Goal: Task Accomplishment & Management: Manage account settings

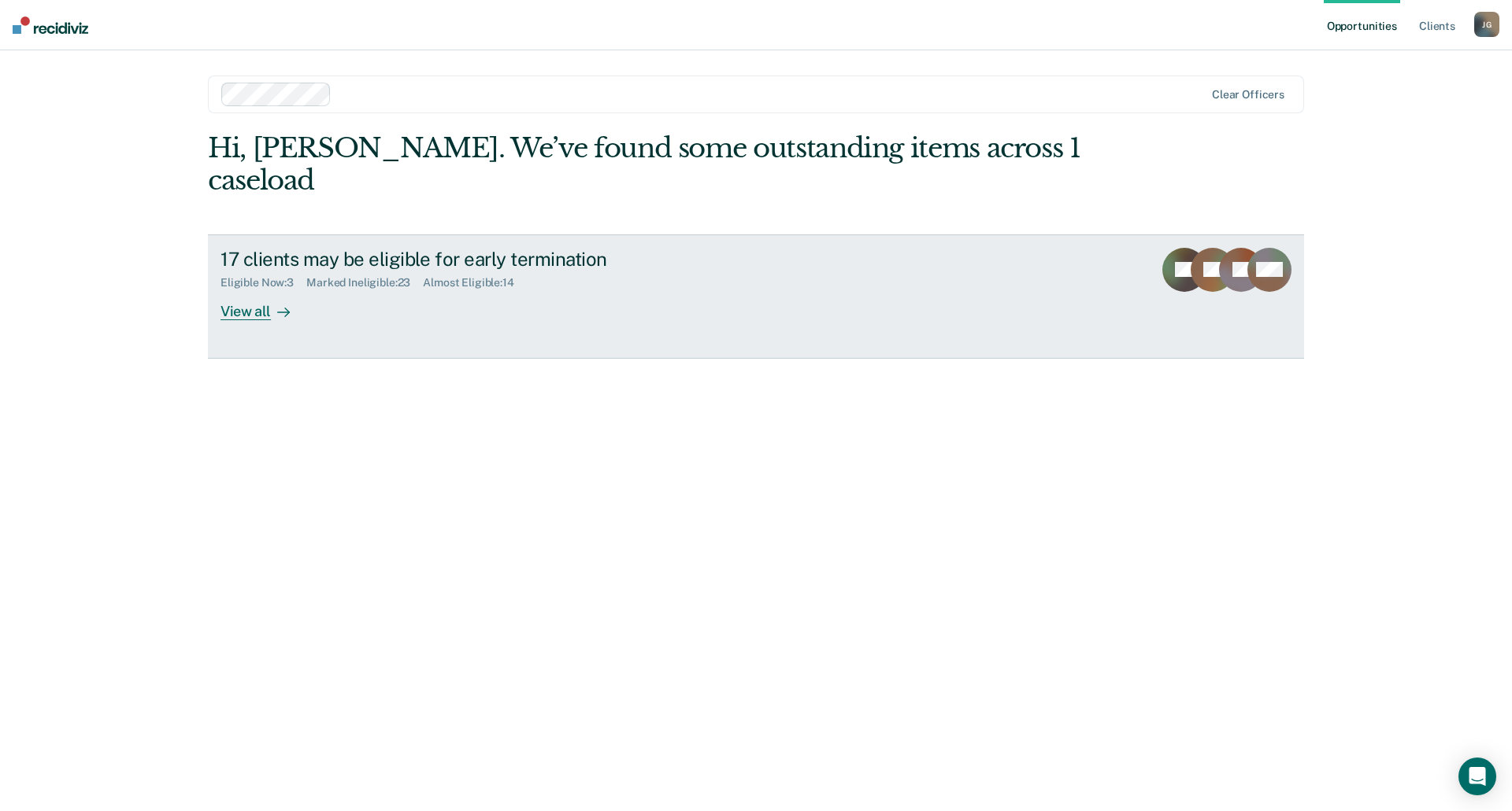
click at [267, 290] on div "View all" at bounding box center [265, 305] width 89 height 31
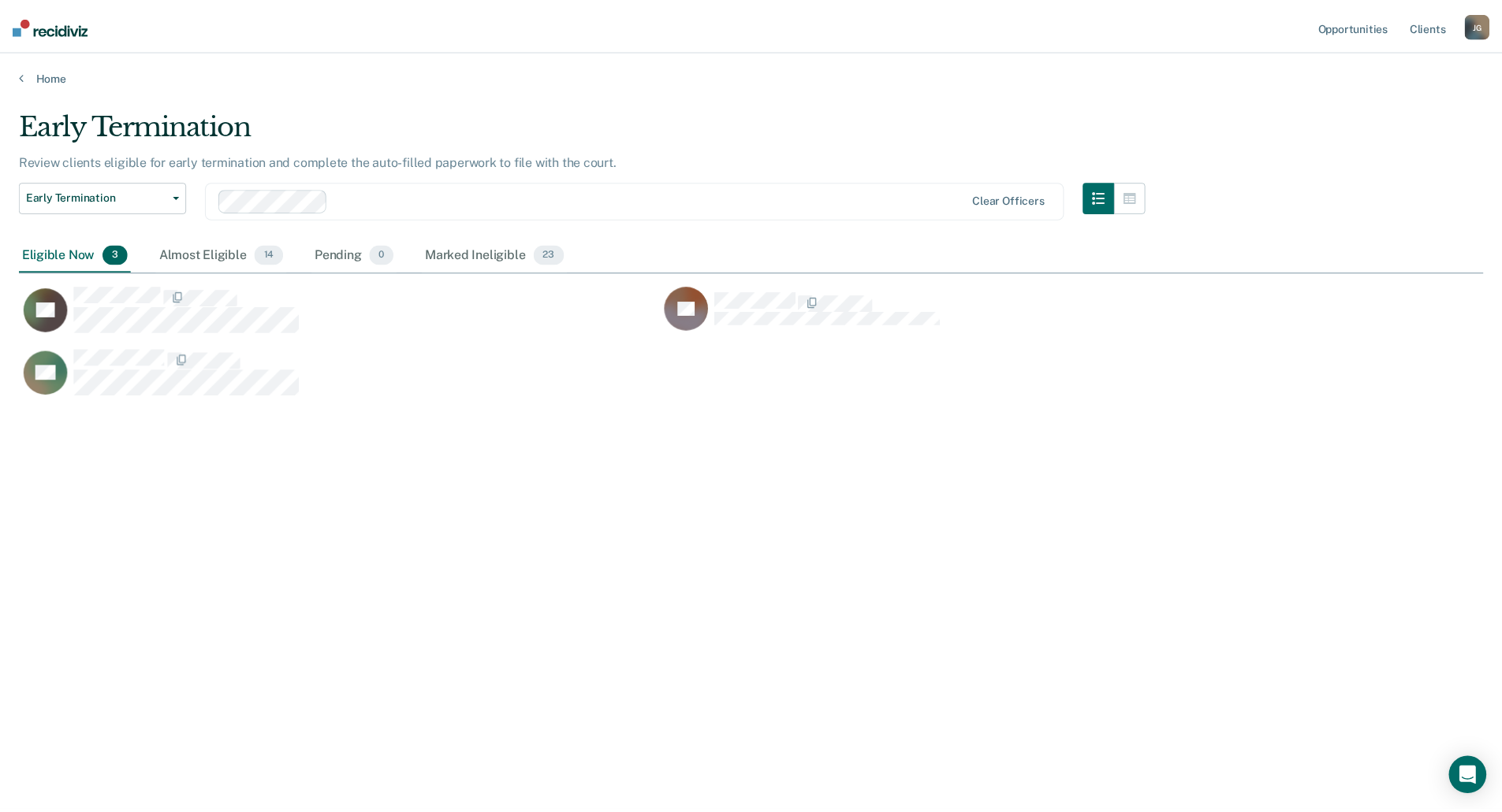
scroll to position [573, 1464]
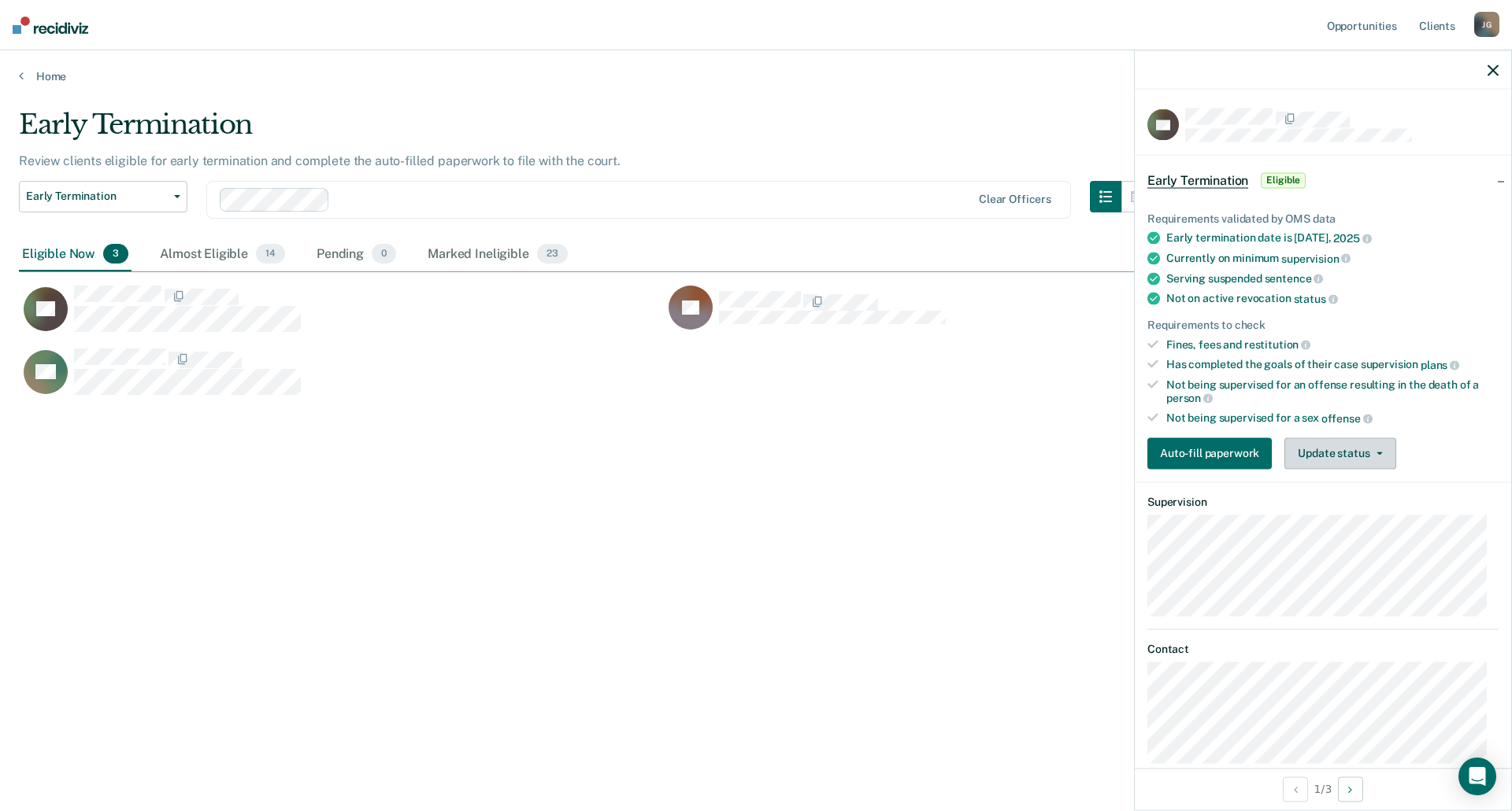
click at [1368, 448] on button "Update status" at bounding box center [1340, 453] width 111 height 31
click at [1356, 516] on button "Mark Ineligible" at bounding box center [1360, 516] width 152 height 25
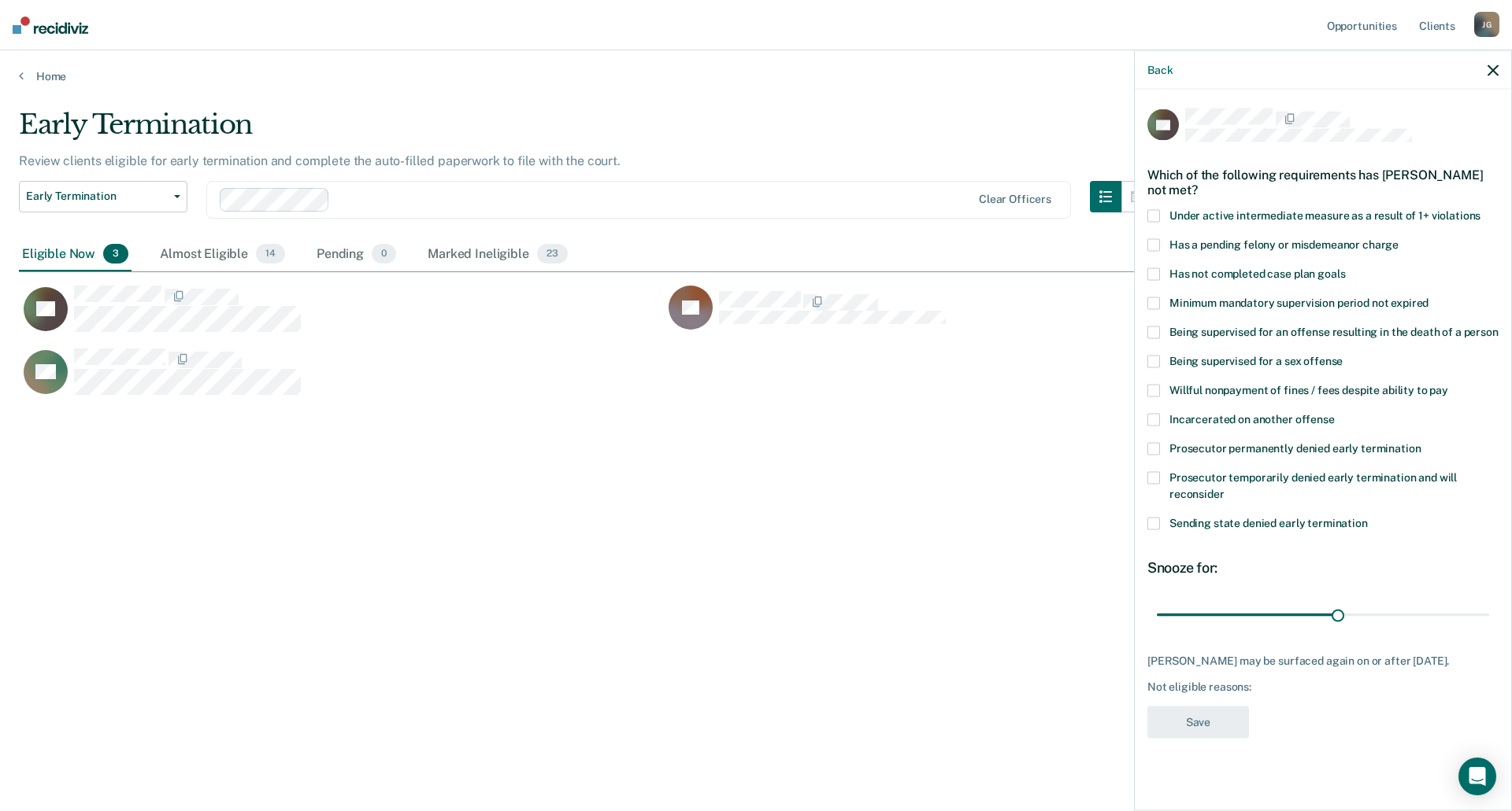
click at [1206, 246] on span "Has a pending felony or misdemeanor charge" at bounding box center [1283, 244] width 229 height 13
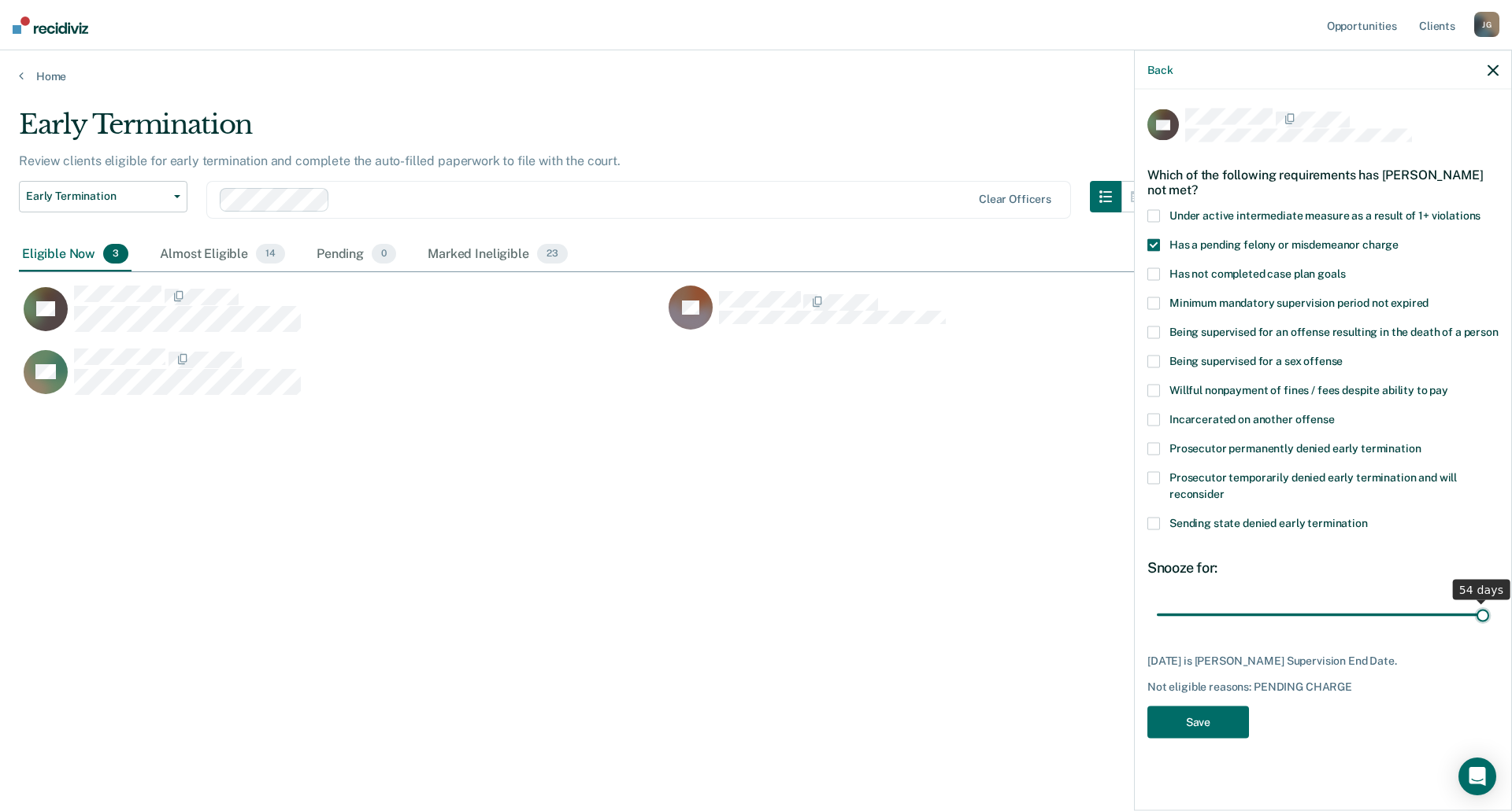
drag, startPoint x: 1342, startPoint y: 618, endPoint x: 1511, endPoint y: 596, distance: 170.4
type input "54"
click at [1489, 601] on input "range" at bounding box center [1322, 615] width 332 height 27
click at [1205, 723] on button "Save" at bounding box center [1198, 723] width 101 height 32
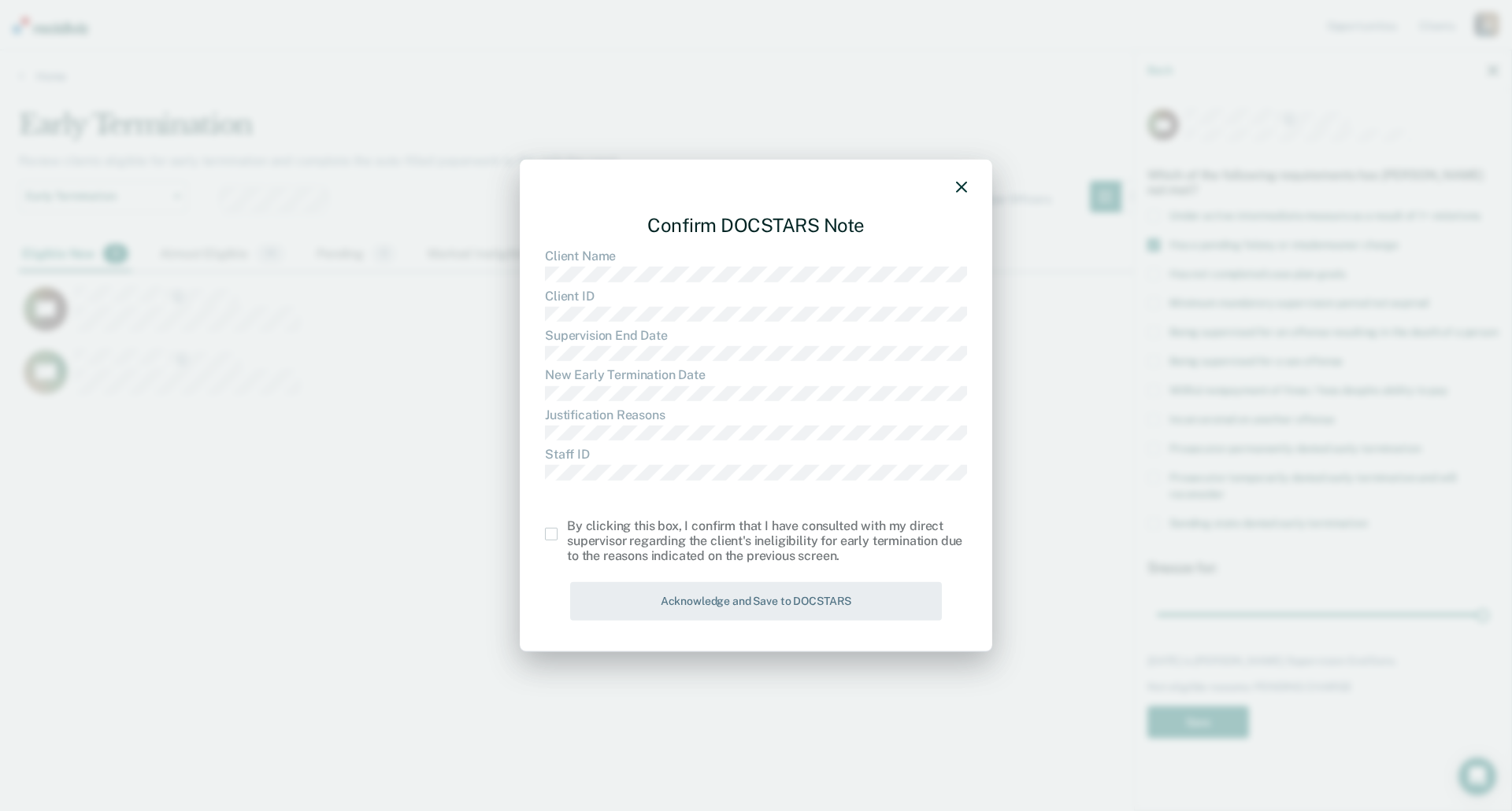
click at [553, 534] on span at bounding box center [551, 534] width 13 height 13
click at [567, 528] on input "checkbox" at bounding box center [567, 528] width 0 height 0
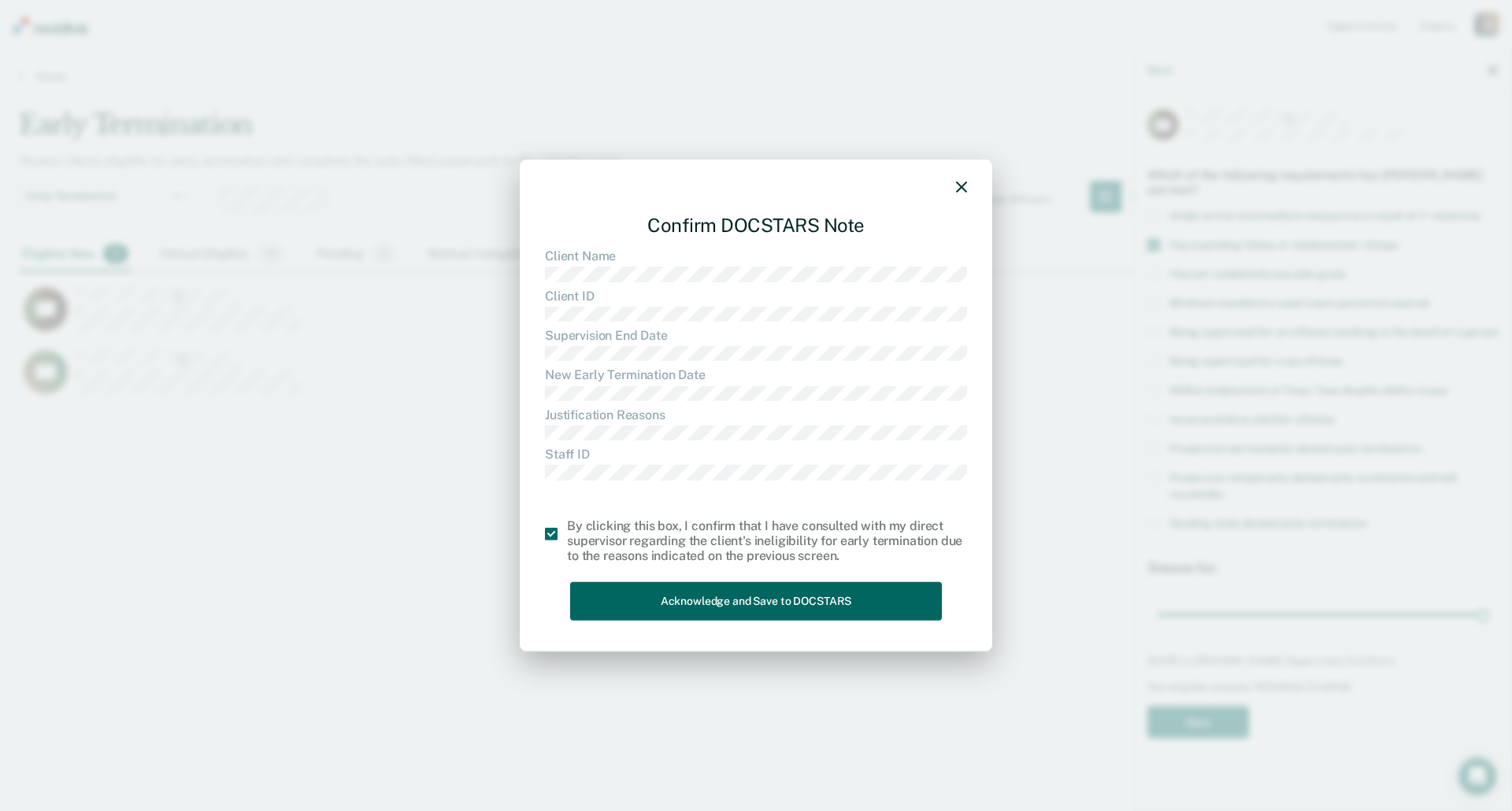
click at [623, 599] on button "Acknowledge and Save to DOCSTARS" at bounding box center [756, 602] width 372 height 39
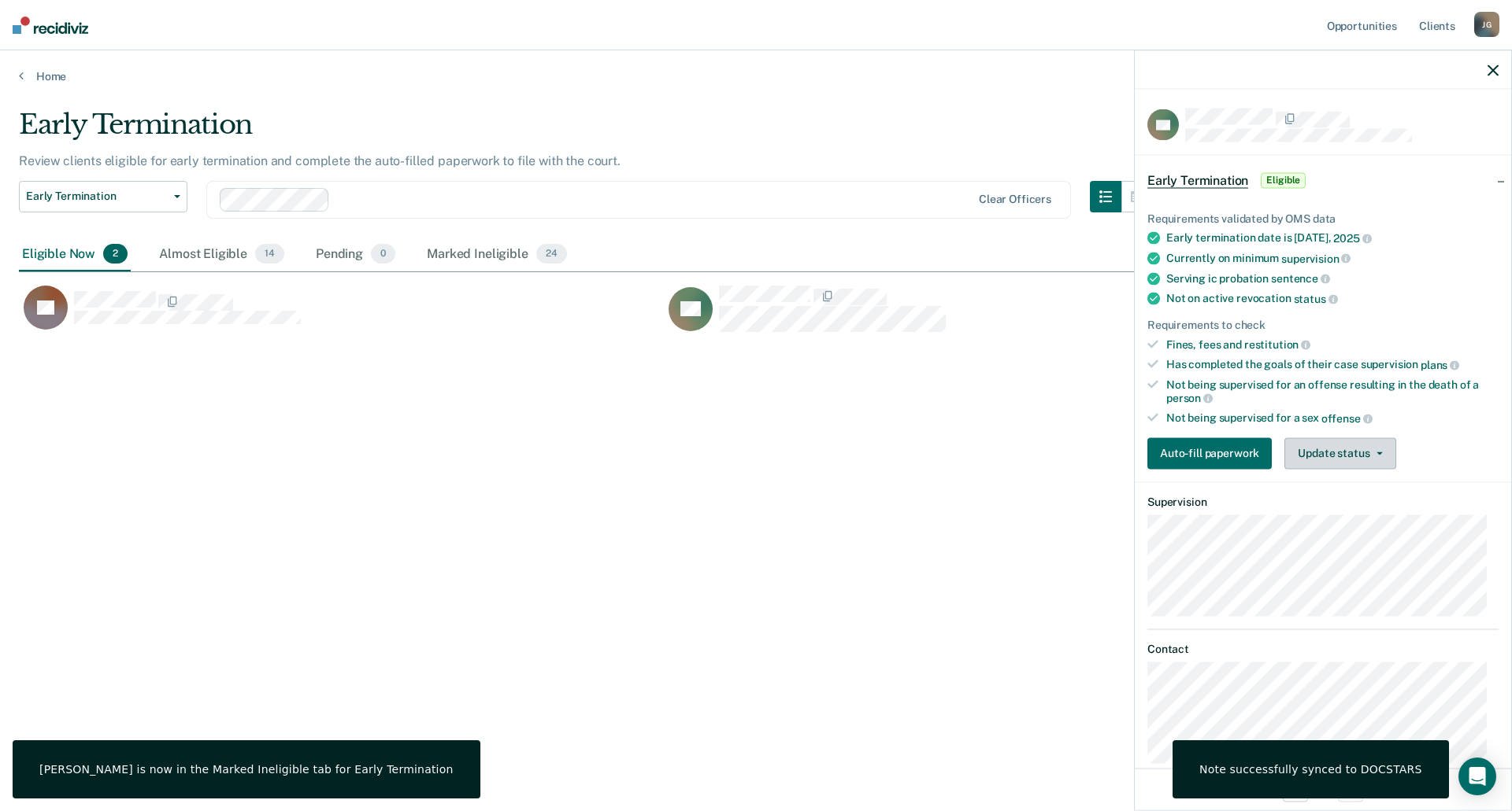
click at [1367, 460] on button "Update status" at bounding box center [1340, 453] width 111 height 31
click at [1369, 511] on button "Mark Ineligible" at bounding box center [1360, 516] width 152 height 25
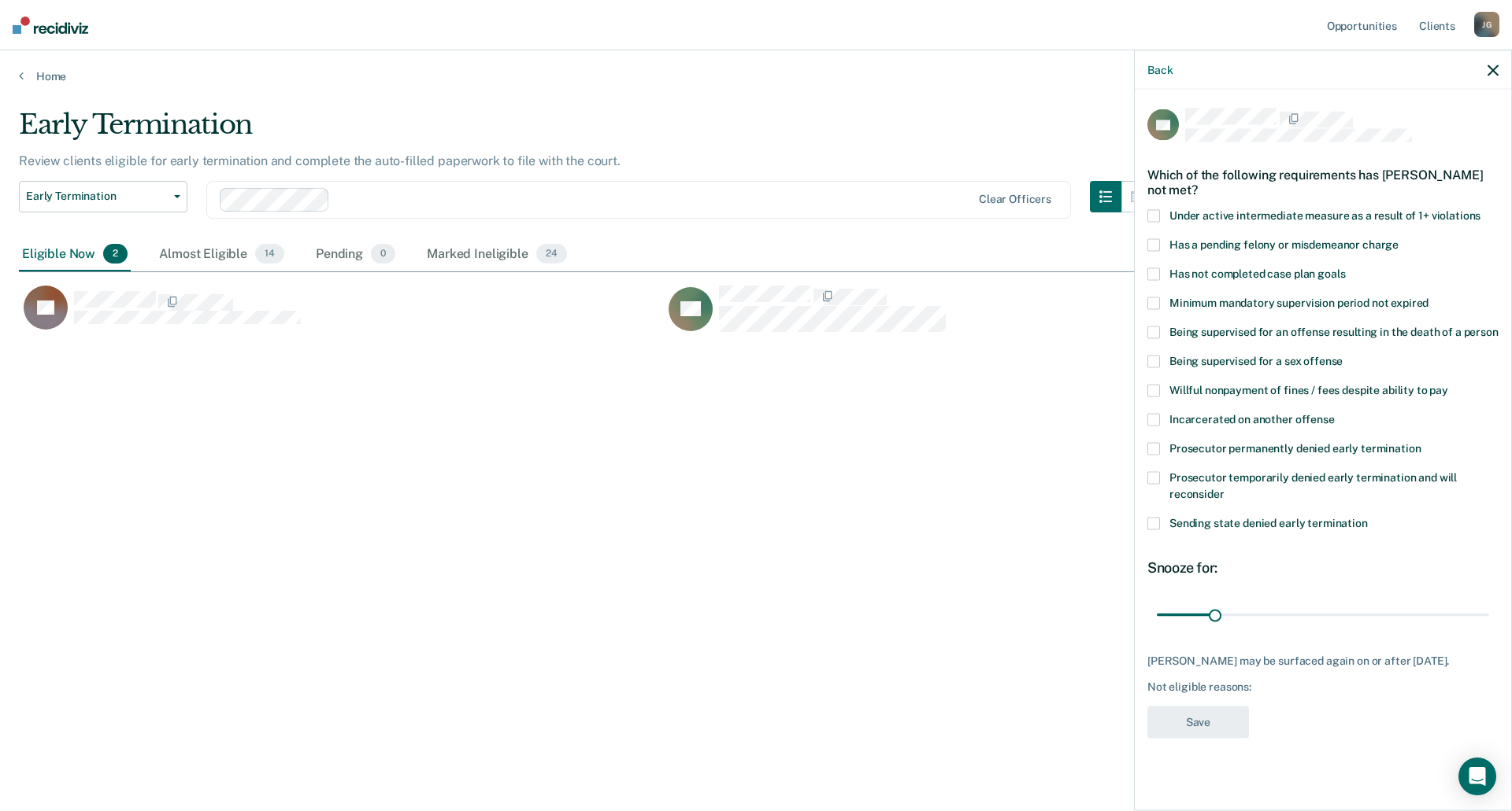
click at [1155, 268] on span at bounding box center [1153, 274] width 13 height 13
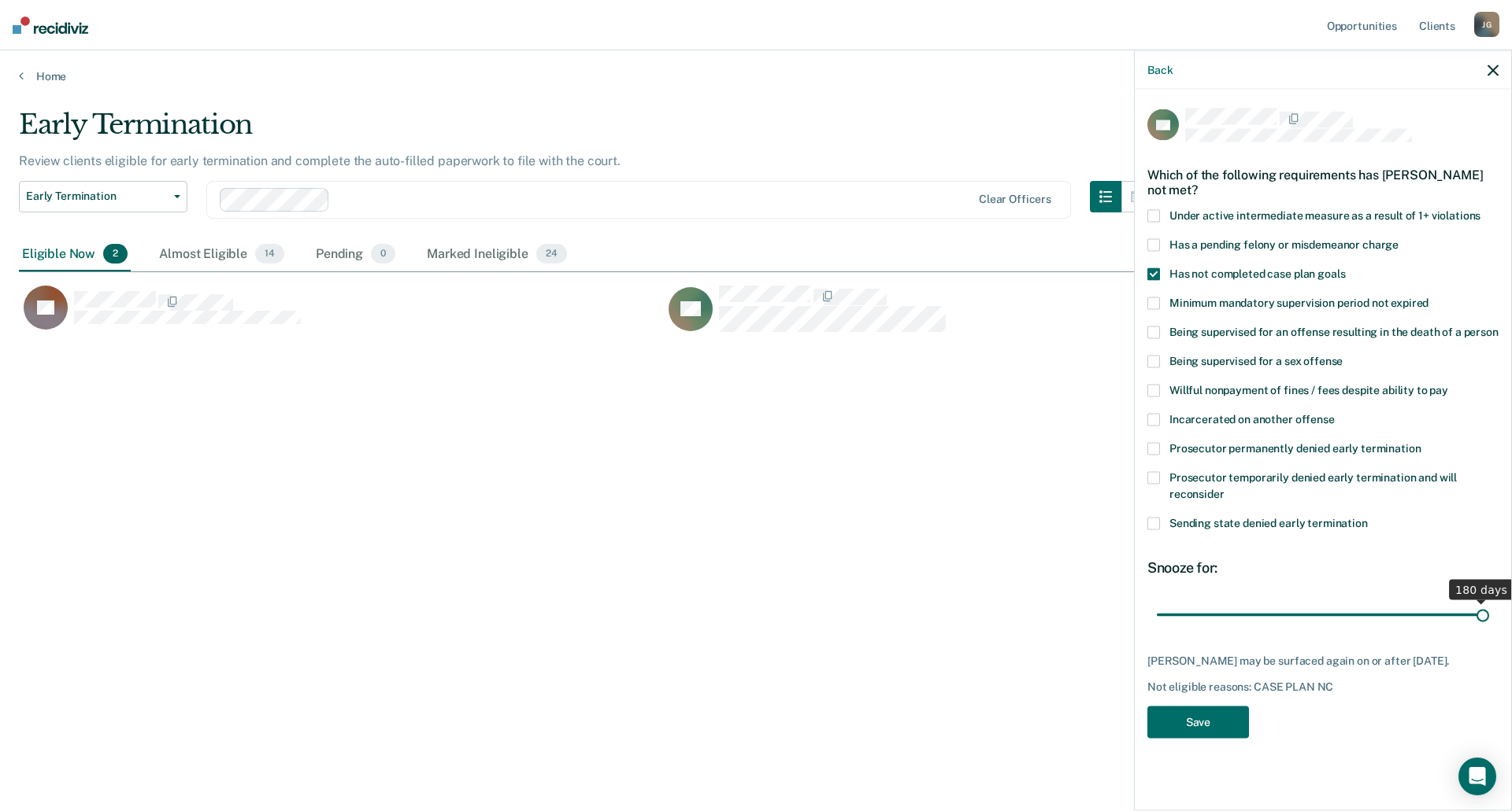
drag, startPoint x: 1219, startPoint y: 617, endPoint x: 1511, endPoint y: 550, distance: 299.6
type input "180"
click at [1489, 601] on input "range" at bounding box center [1322, 615] width 332 height 27
click at [1207, 718] on button "Save" at bounding box center [1198, 723] width 101 height 32
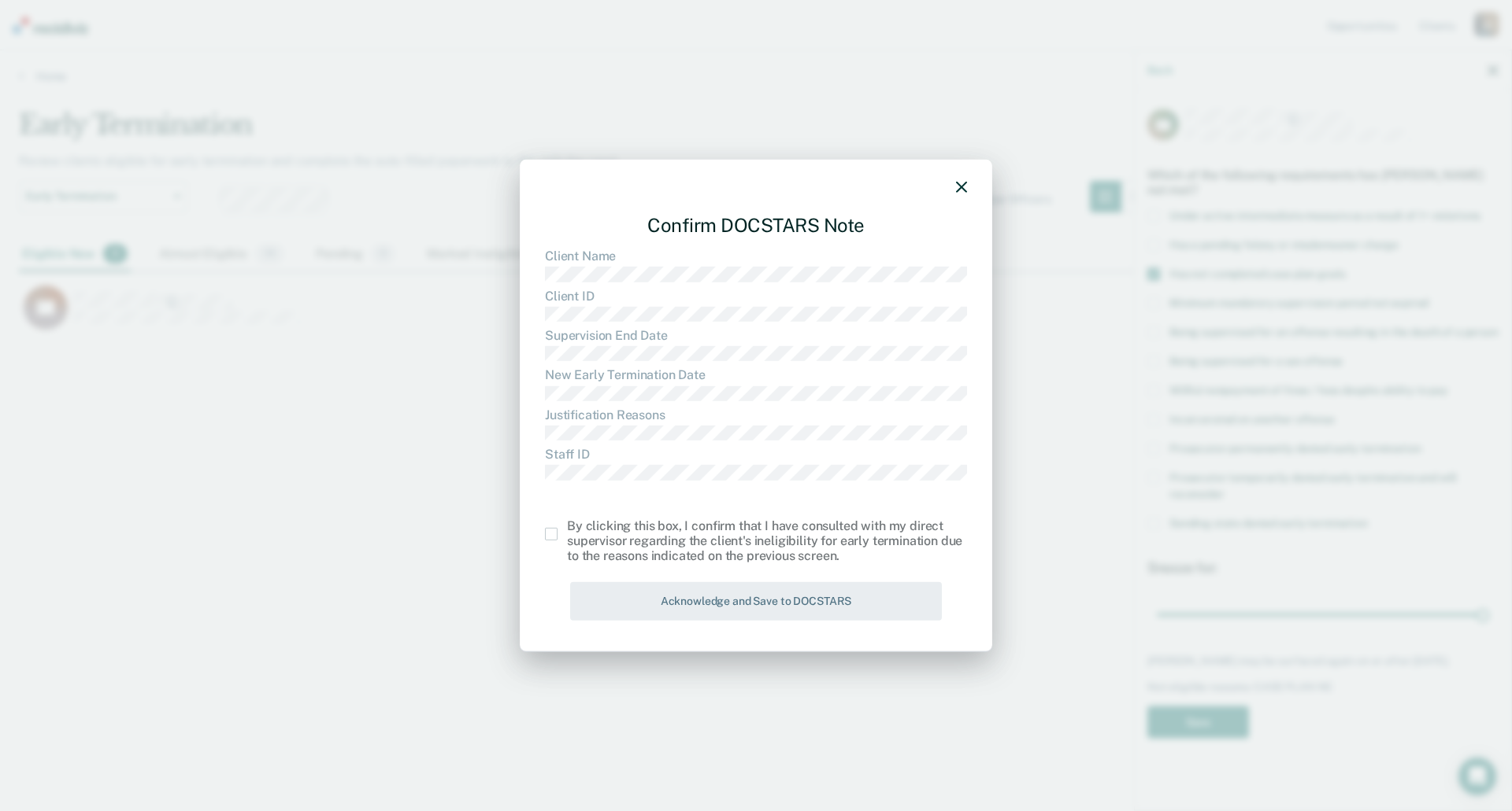
click at [558, 536] on label at bounding box center [556, 534] width 22 height 13
click at [567, 528] on input "checkbox" at bounding box center [567, 528] width 0 height 0
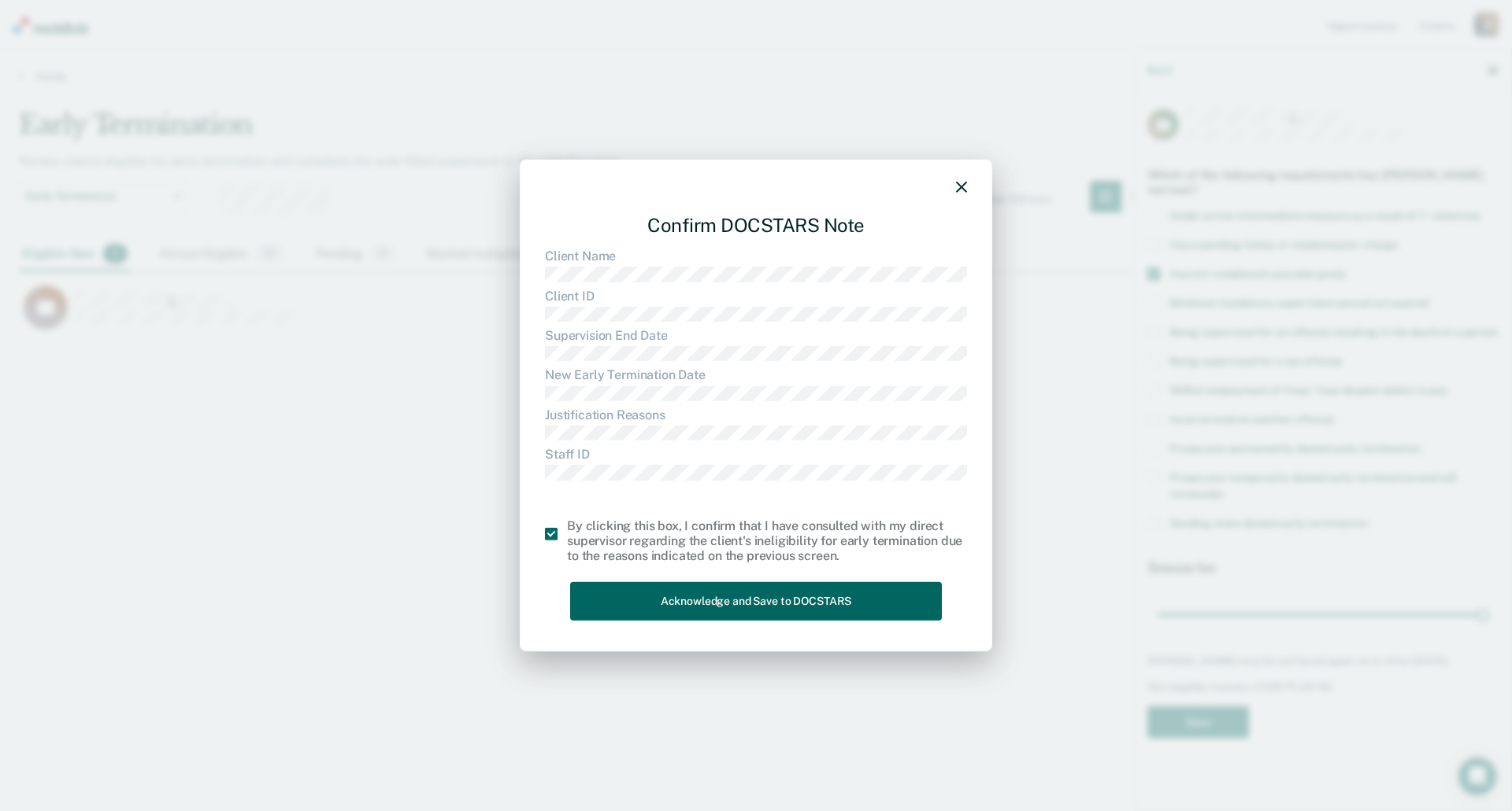
click at [630, 602] on button "Acknowledge and Save to DOCSTARS" at bounding box center [756, 602] width 372 height 39
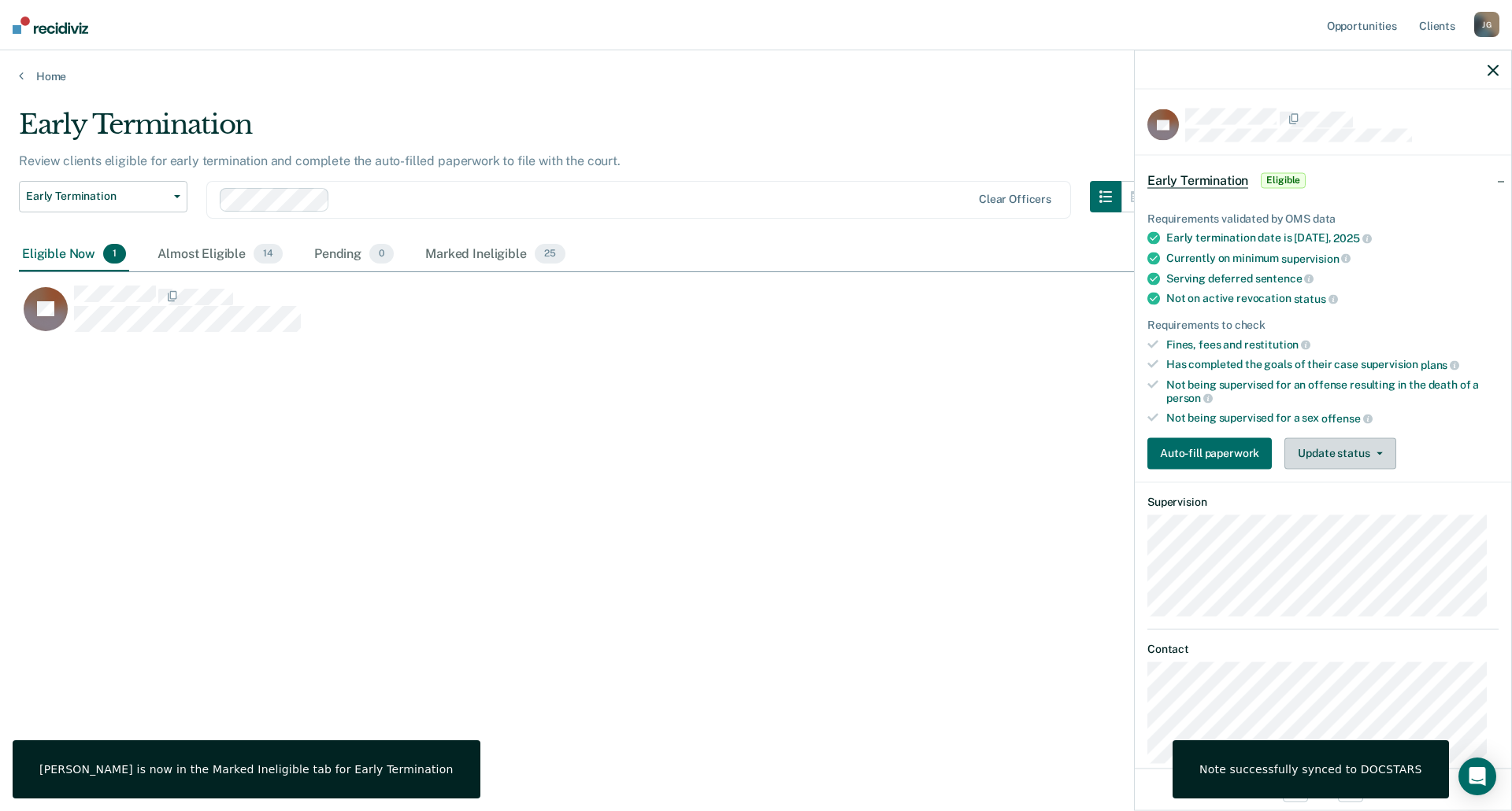
click at [1341, 453] on button "Update status" at bounding box center [1340, 453] width 111 height 31
click at [1308, 522] on button "Mark Ineligible" at bounding box center [1360, 516] width 152 height 25
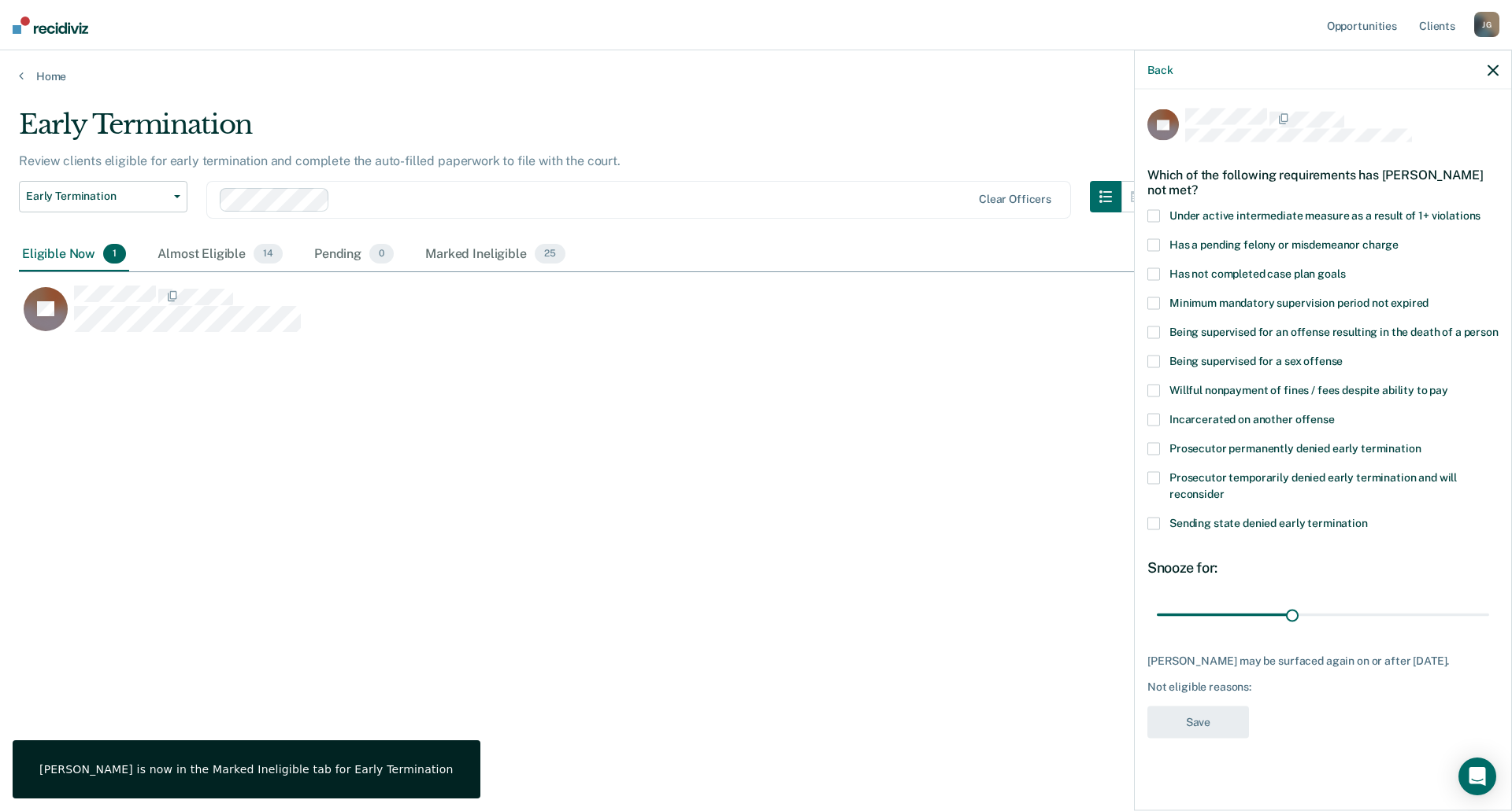
click at [1178, 270] on span "Has not completed case plan goals" at bounding box center [1257, 273] width 175 height 13
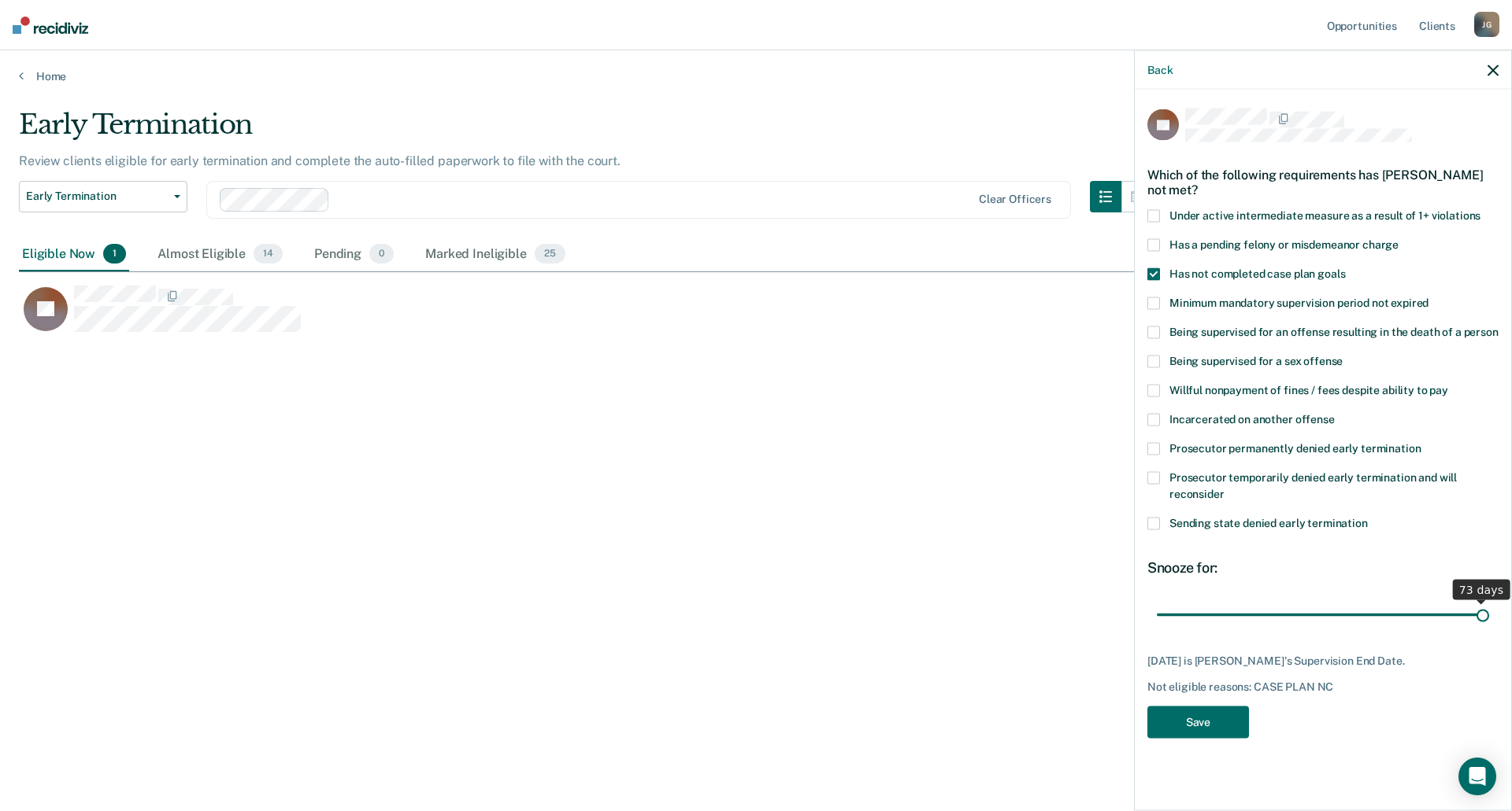
drag, startPoint x: 1292, startPoint y: 616, endPoint x: 1511, endPoint y: 596, distance: 219.9
type input "73"
click at [1489, 601] on input "range" at bounding box center [1322, 615] width 332 height 27
click at [1211, 723] on button "Save" at bounding box center [1198, 723] width 101 height 32
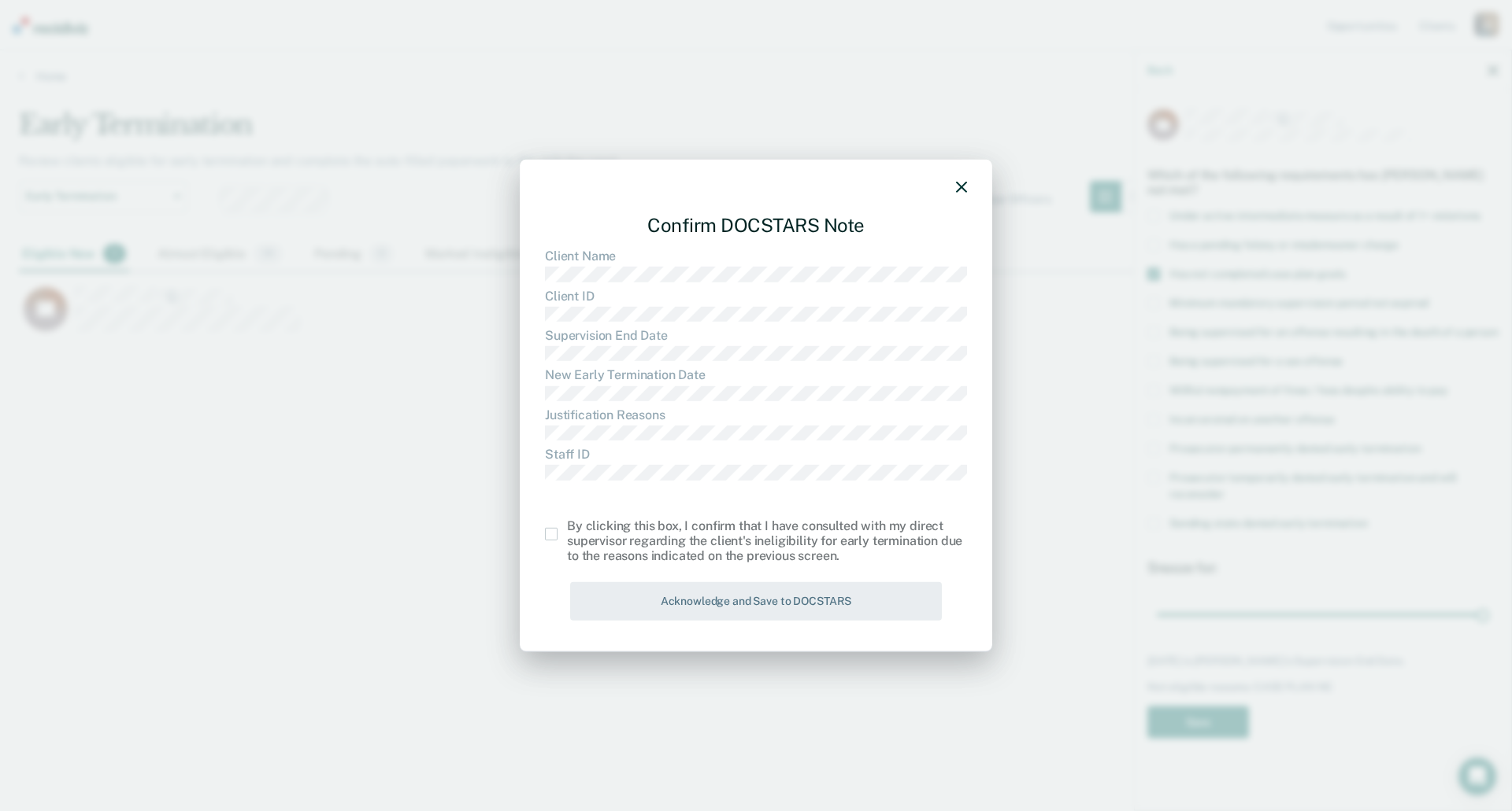
click at [546, 530] on span at bounding box center [551, 534] width 13 height 13
click at [567, 528] on input "checkbox" at bounding box center [567, 528] width 0 height 0
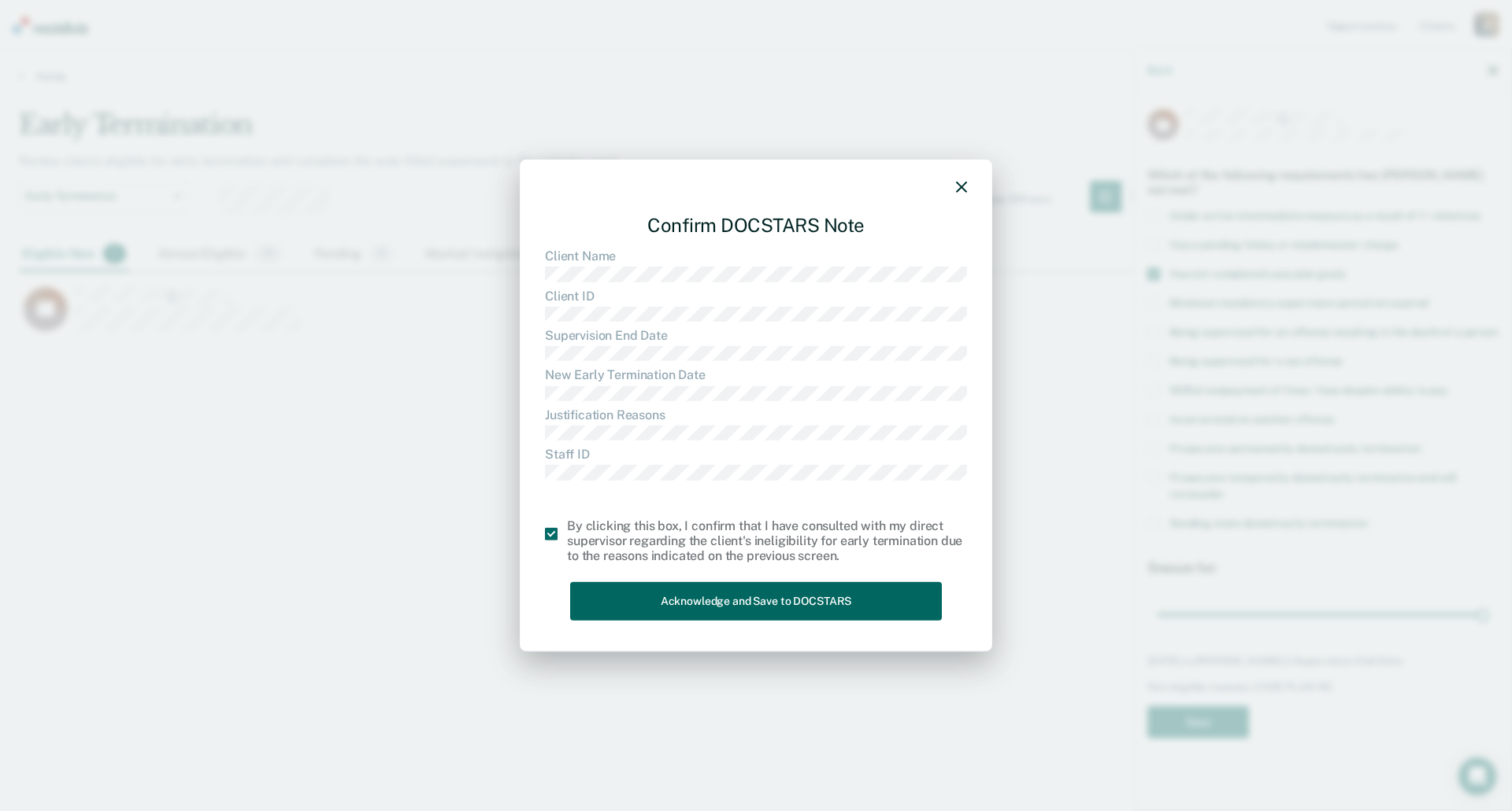
click at [626, 606] on button "Acknowledge and Save to DOCSTARS" at bounding box center [756, 602] width 372 height 39
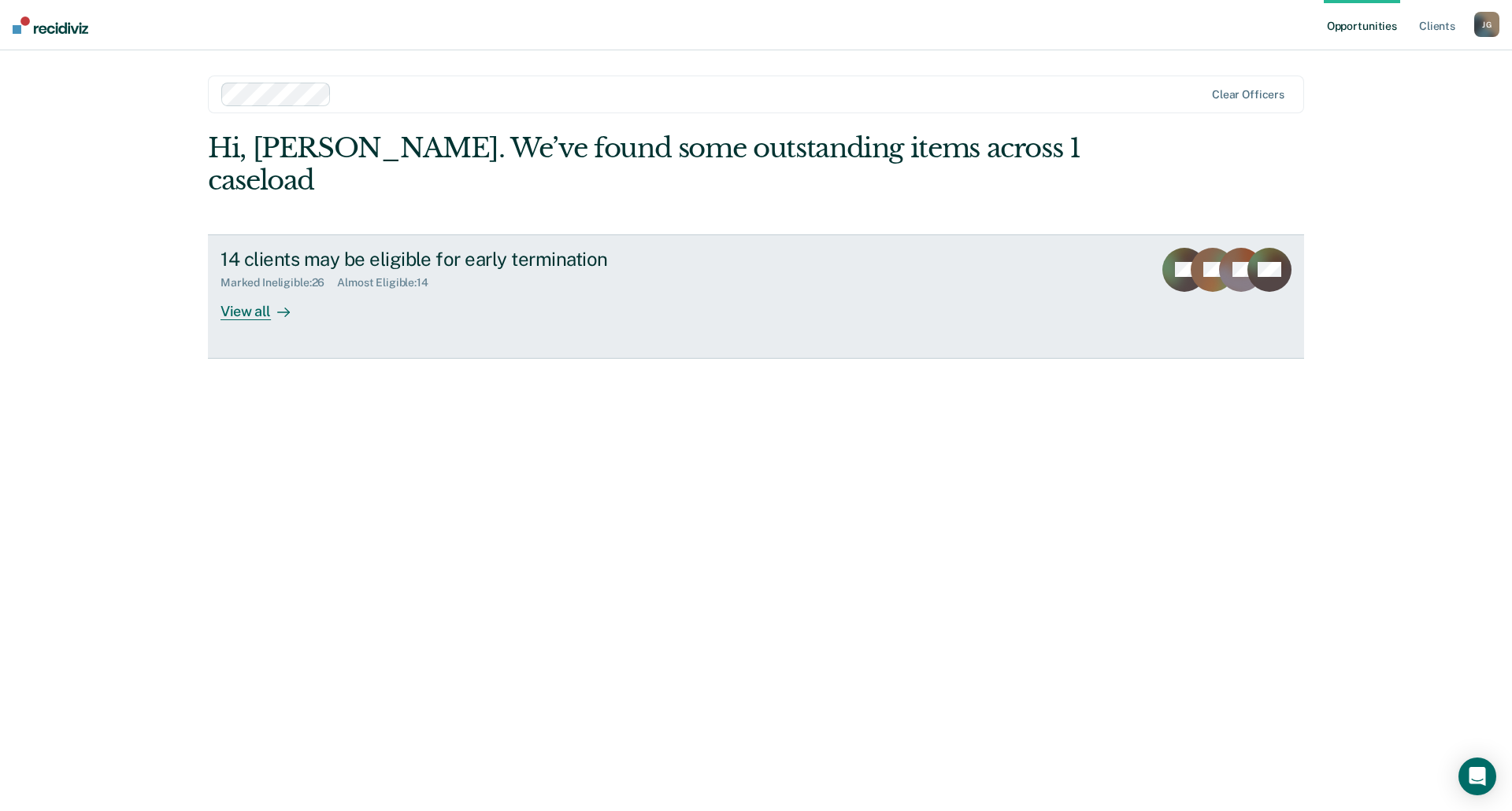
click at [217, 234] on link "14 clients may be eligible for early termination Marked Ineligible : 26 Almost …" at bounding box center [756, 297] width 1096 height 124
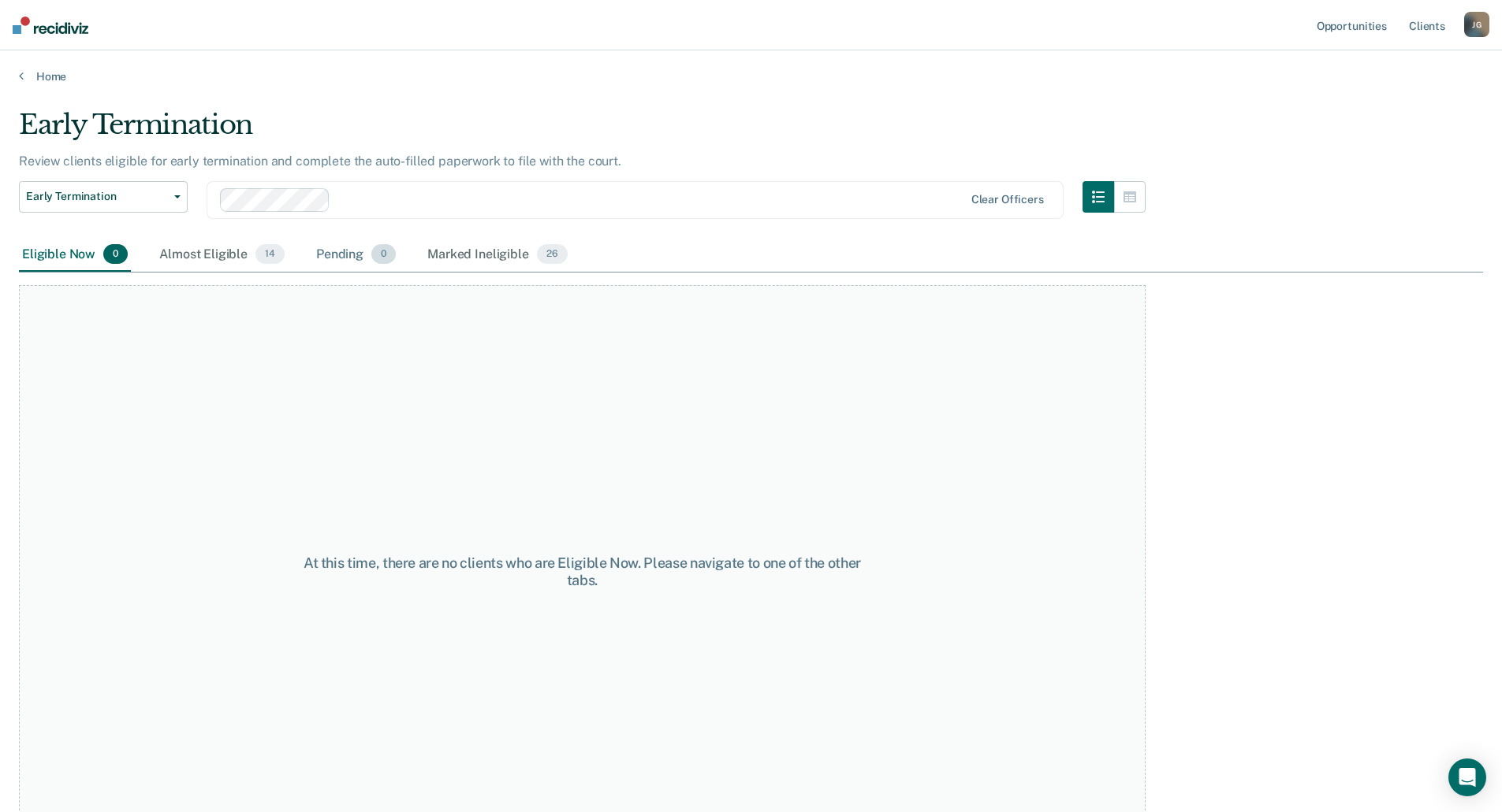
click at [345, 264] on div "Pending 0" at bounding box center [356, 255] width 86 height 35
click at [505, 262] on div "Marked Ineligible 26" at bounding box center [497, 255] width 146 height 35
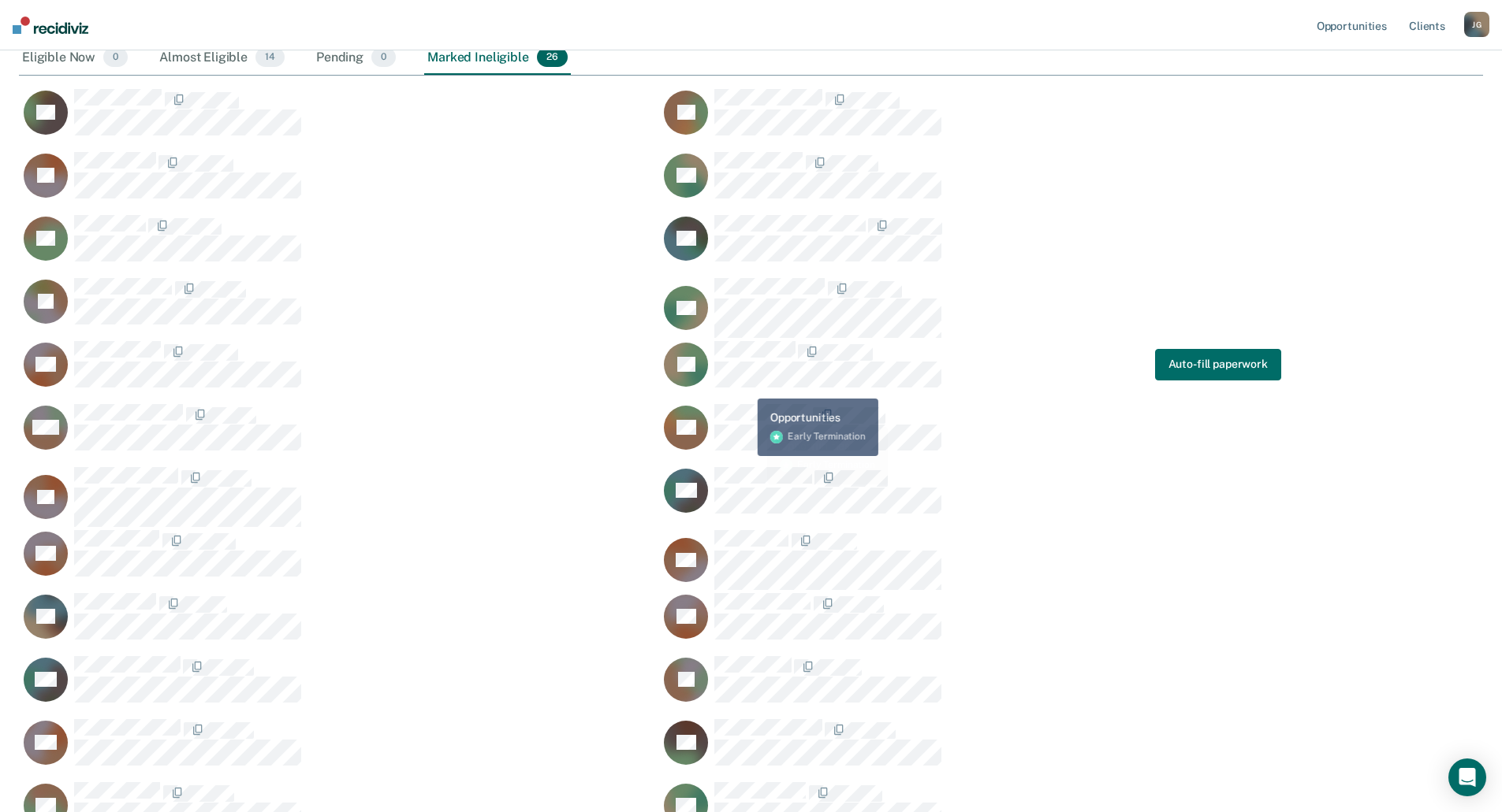
scroll to position [169, 0]
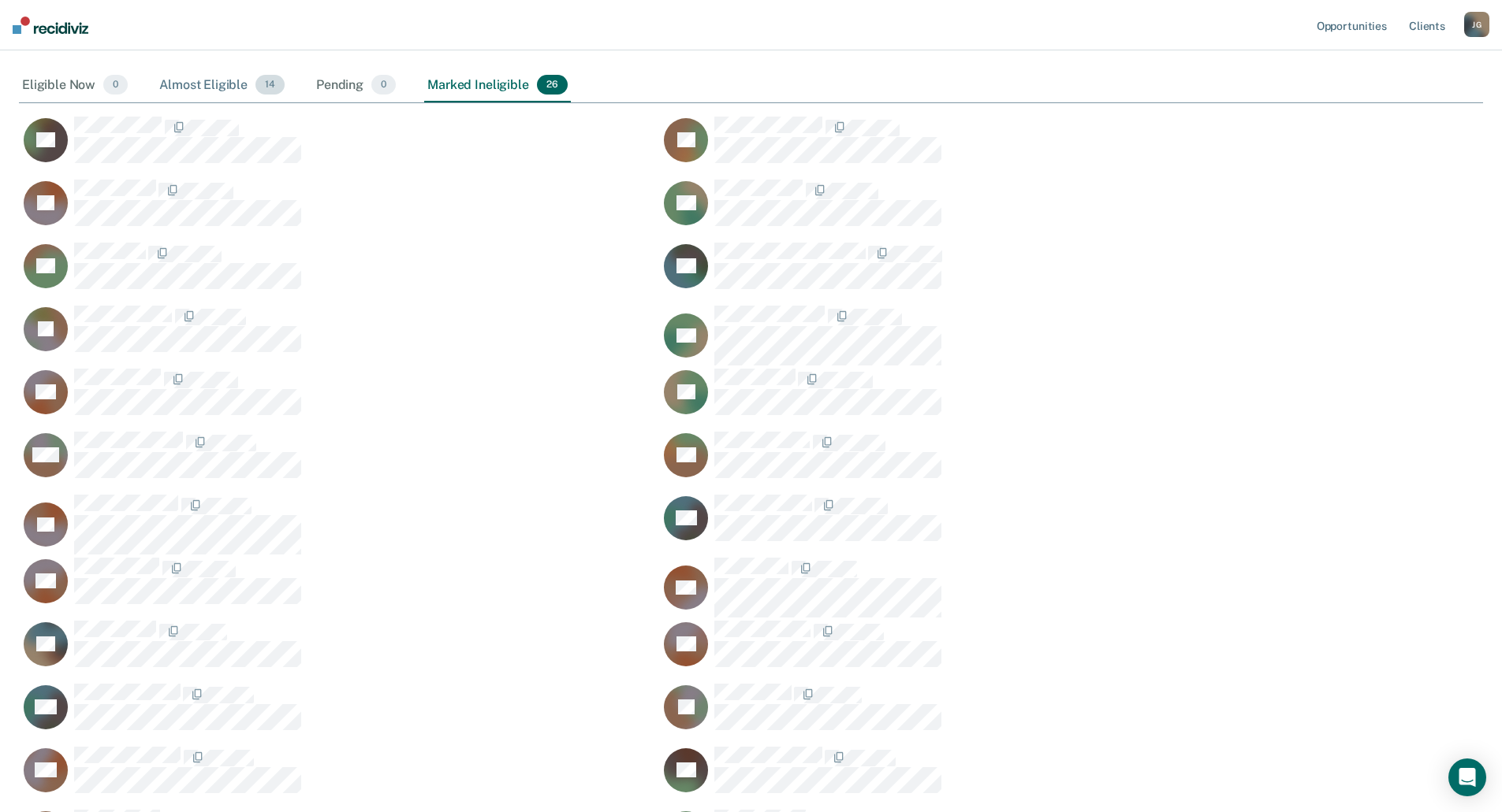
click at [208, 81] on div "Almost Eligible 14" at bounding box center [221, 86] width 131 height 35
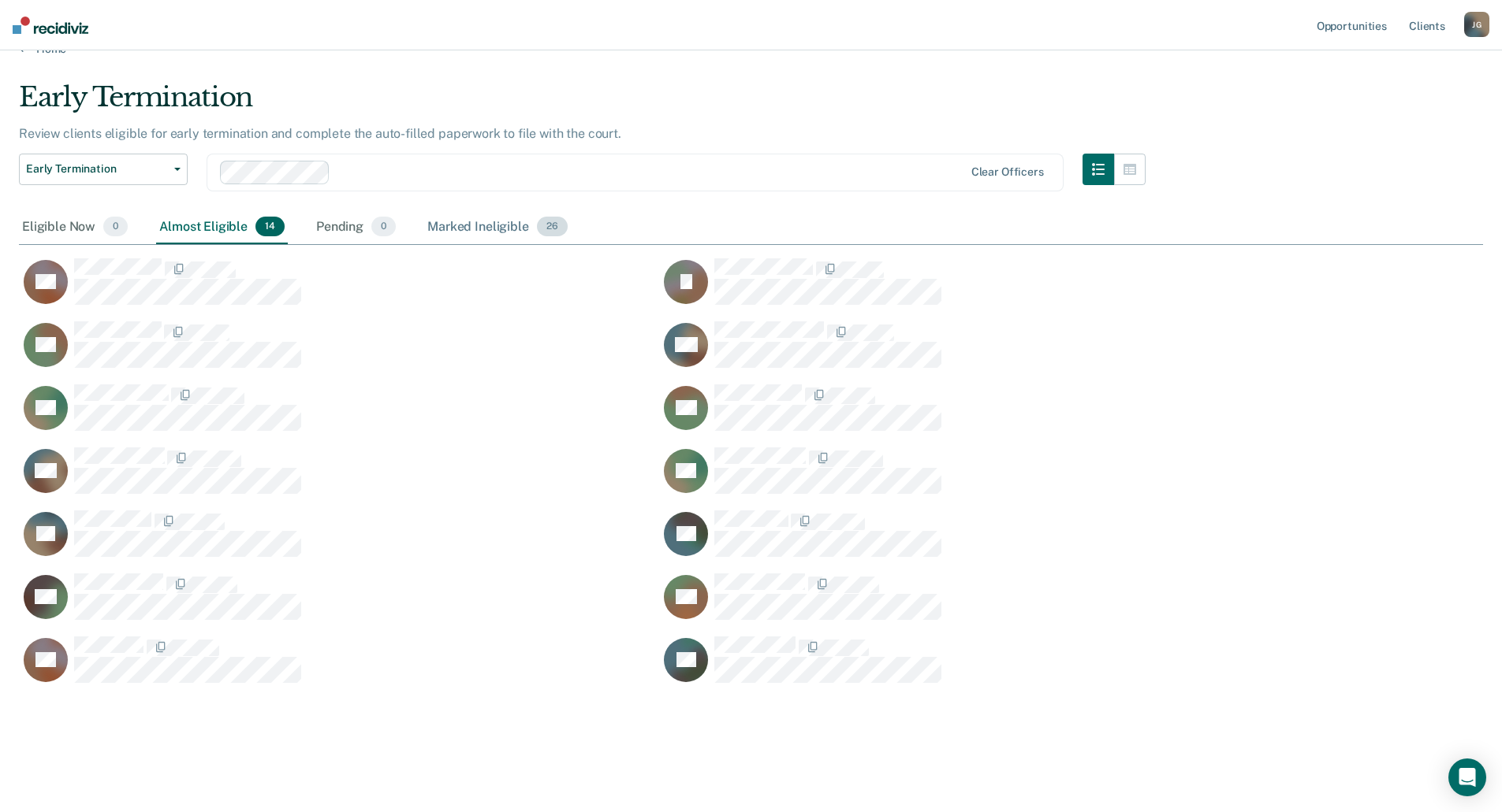
click at [465, 225] on div "Marked Ineligible 26" at bounding box center [497, 228] width 146 height 35
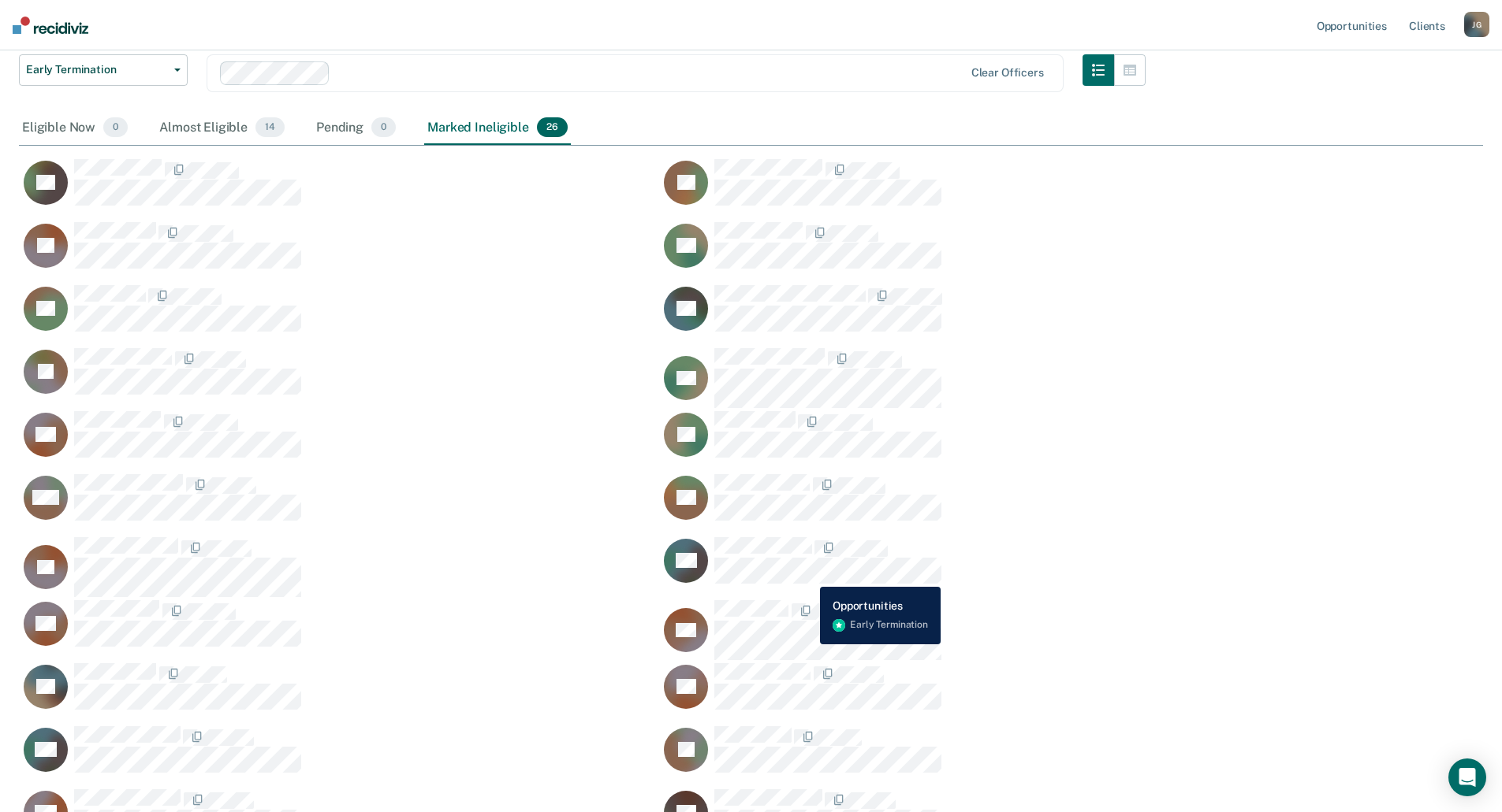
scroll to position [91, 0]
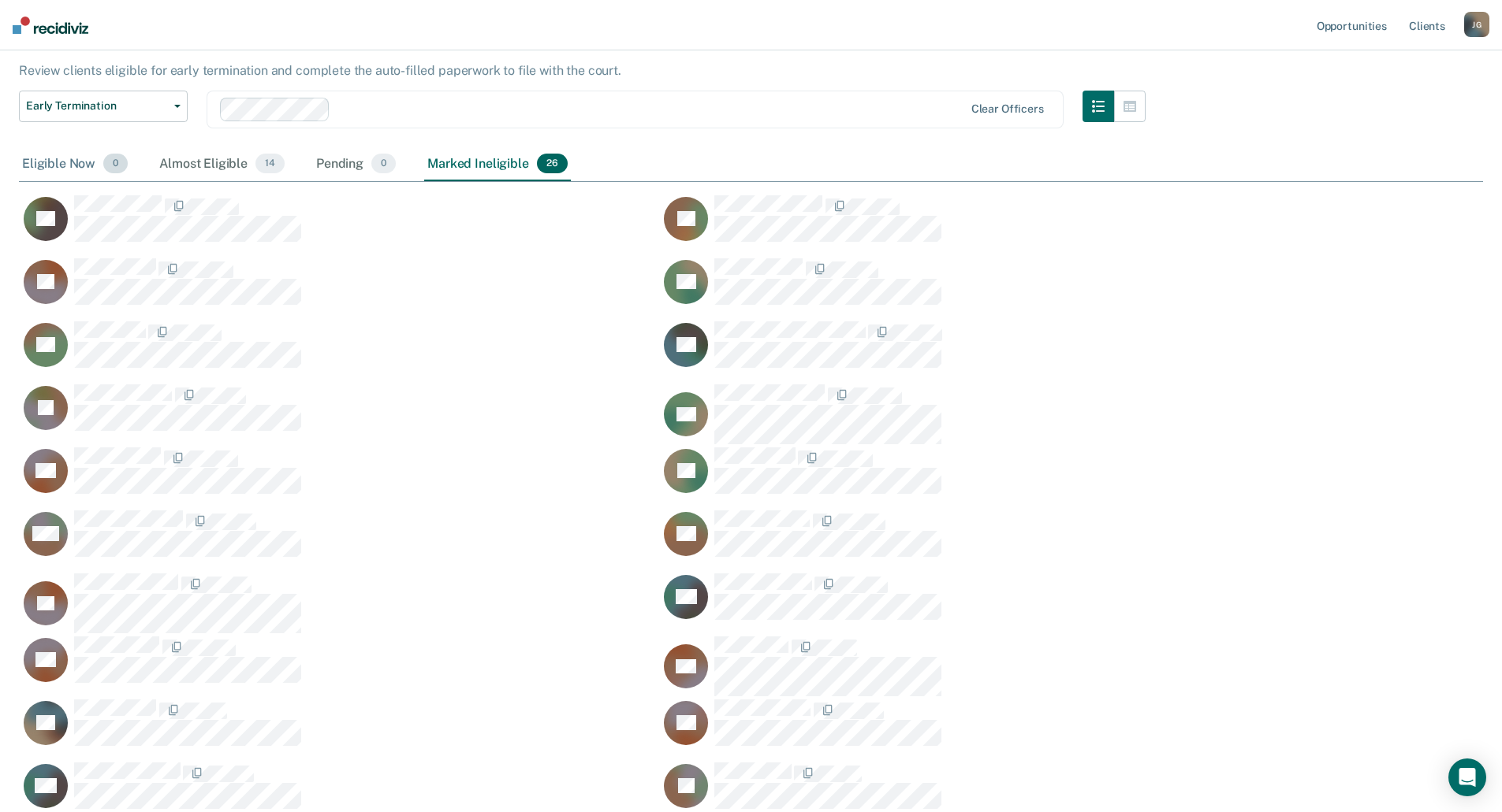
click at [81, 164] on div "Eligible Now 0" at bounding box center [74, 165] width 112 height 35
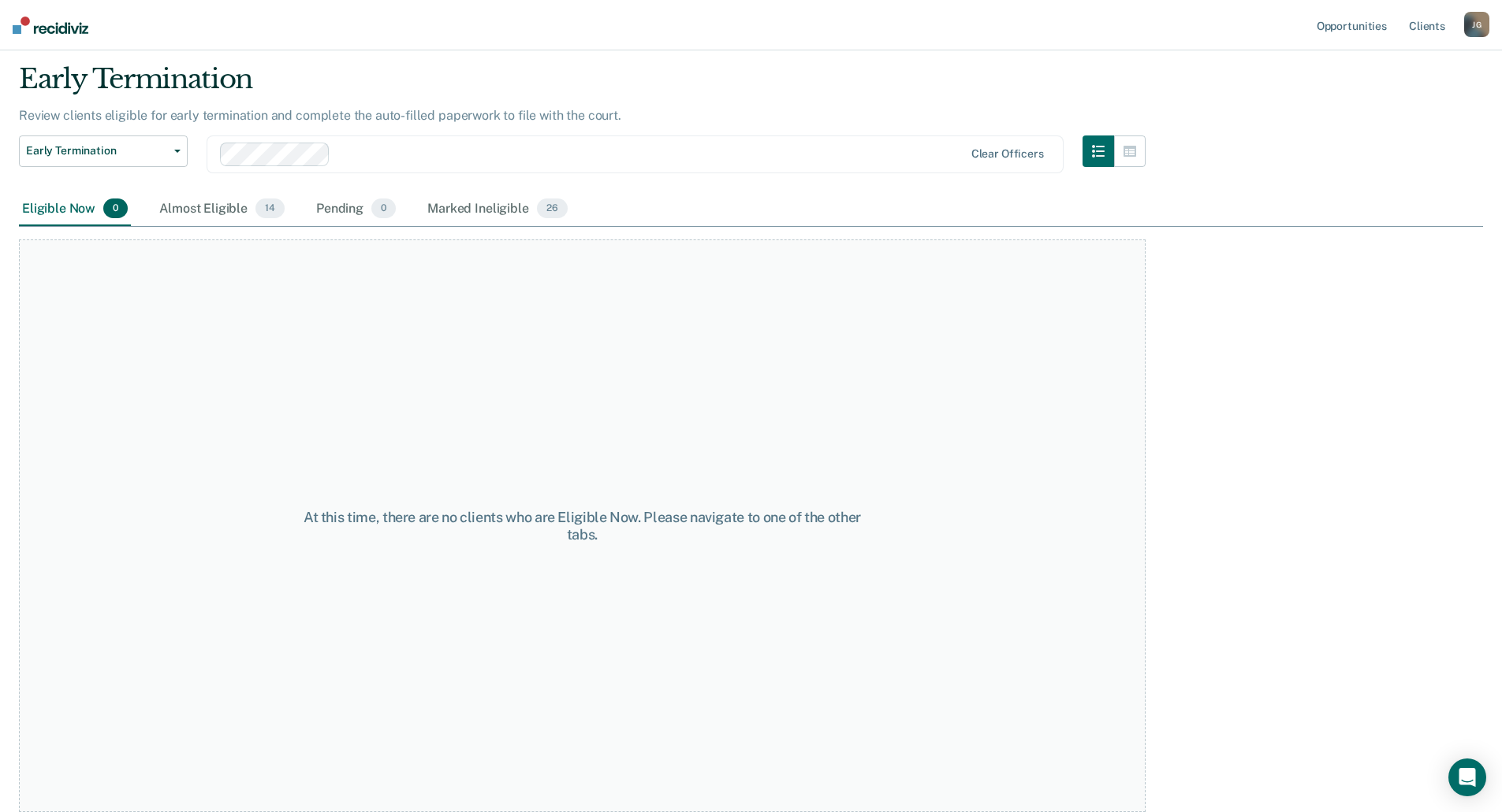
scroll to position [46, 0]
click at [164, 159] on button "Early Termination" at bounding box center [102, 151] width 169 height 31
click at [218, 333] on div "At this time, there are no clients who are Eligible Now. Please navigate to one…" at bounding box center [582, 526] width 1126 height 572
click at [341, 215] on div "Pending 0" at bounding box center [356, 209] width 86 height 35
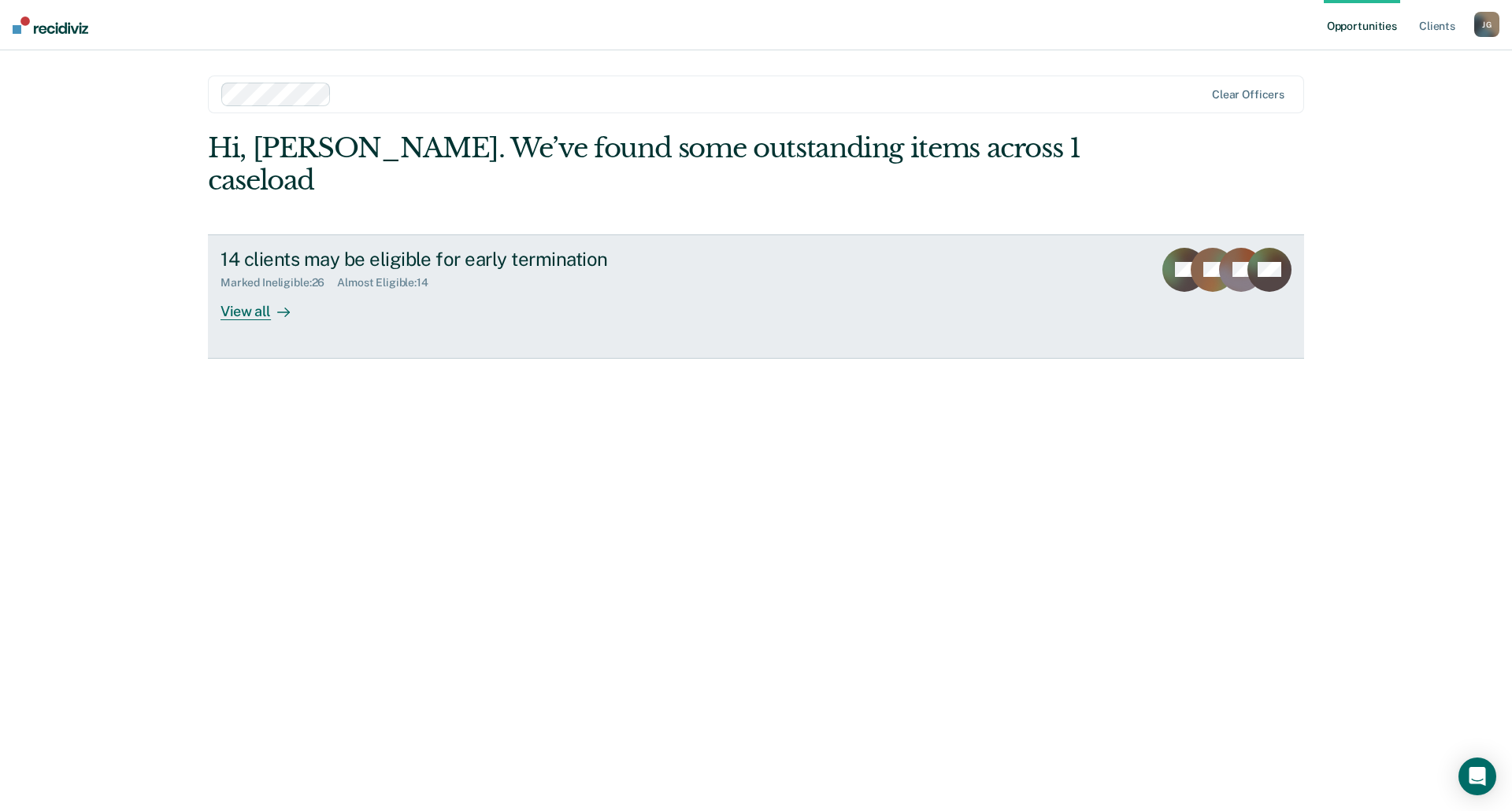
click at [279, 306] on icon at bounding box center [283, 312] width 13 height 13
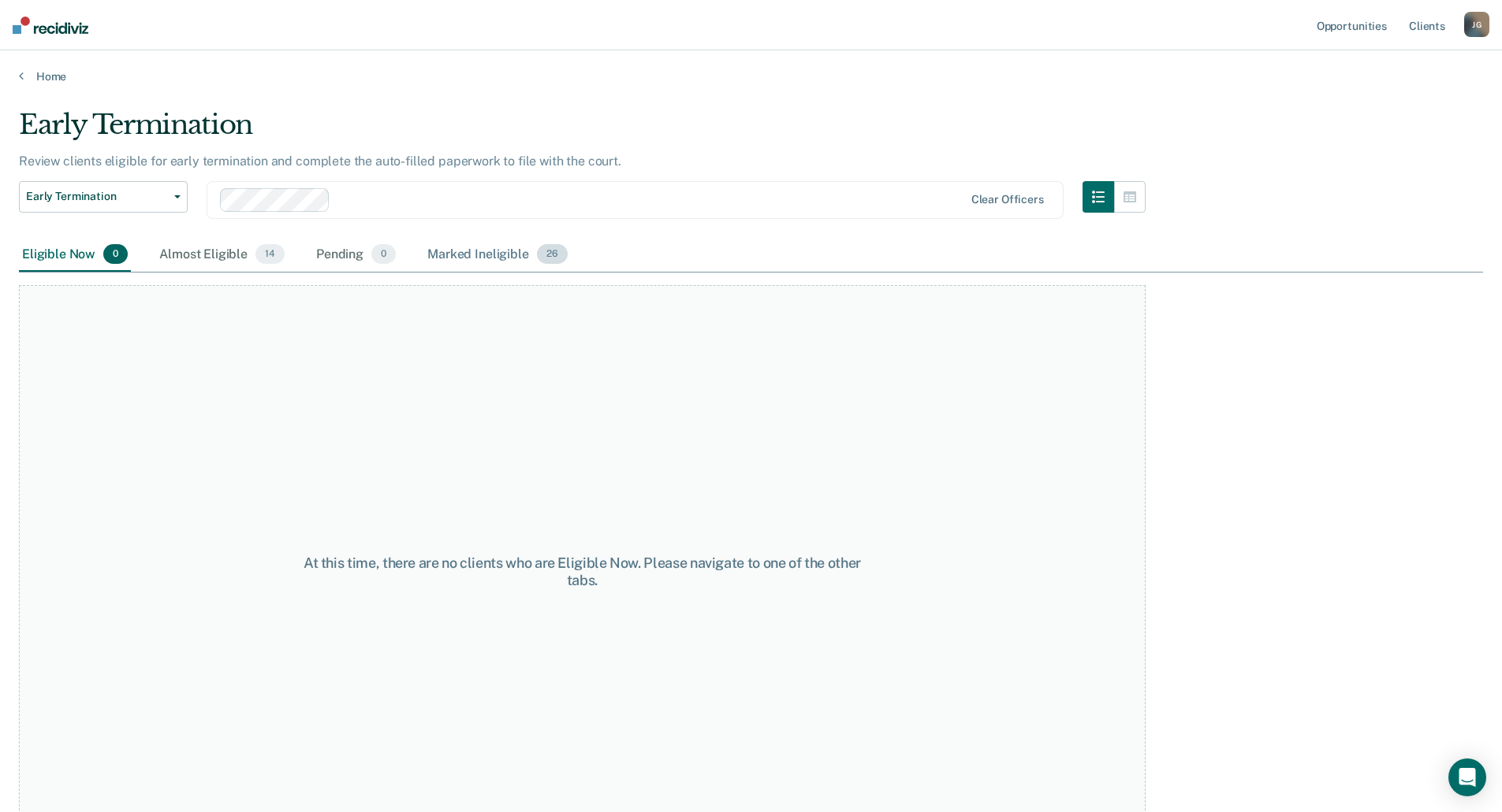
click at [485, 265] on div "Marked Ineligible 26" at bounding box center [497, 255] width 146 height 35
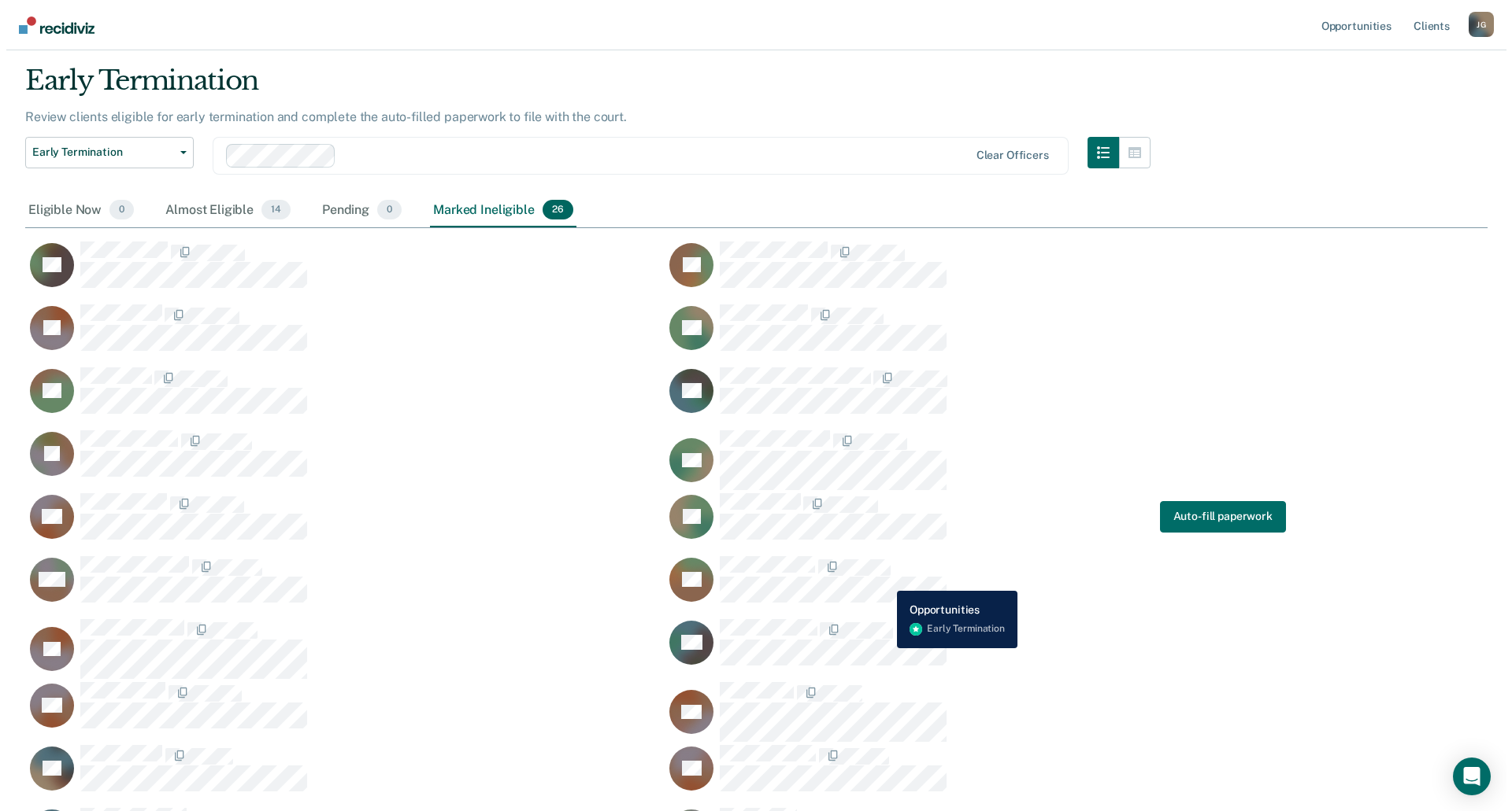
scroll to position [79, 0]
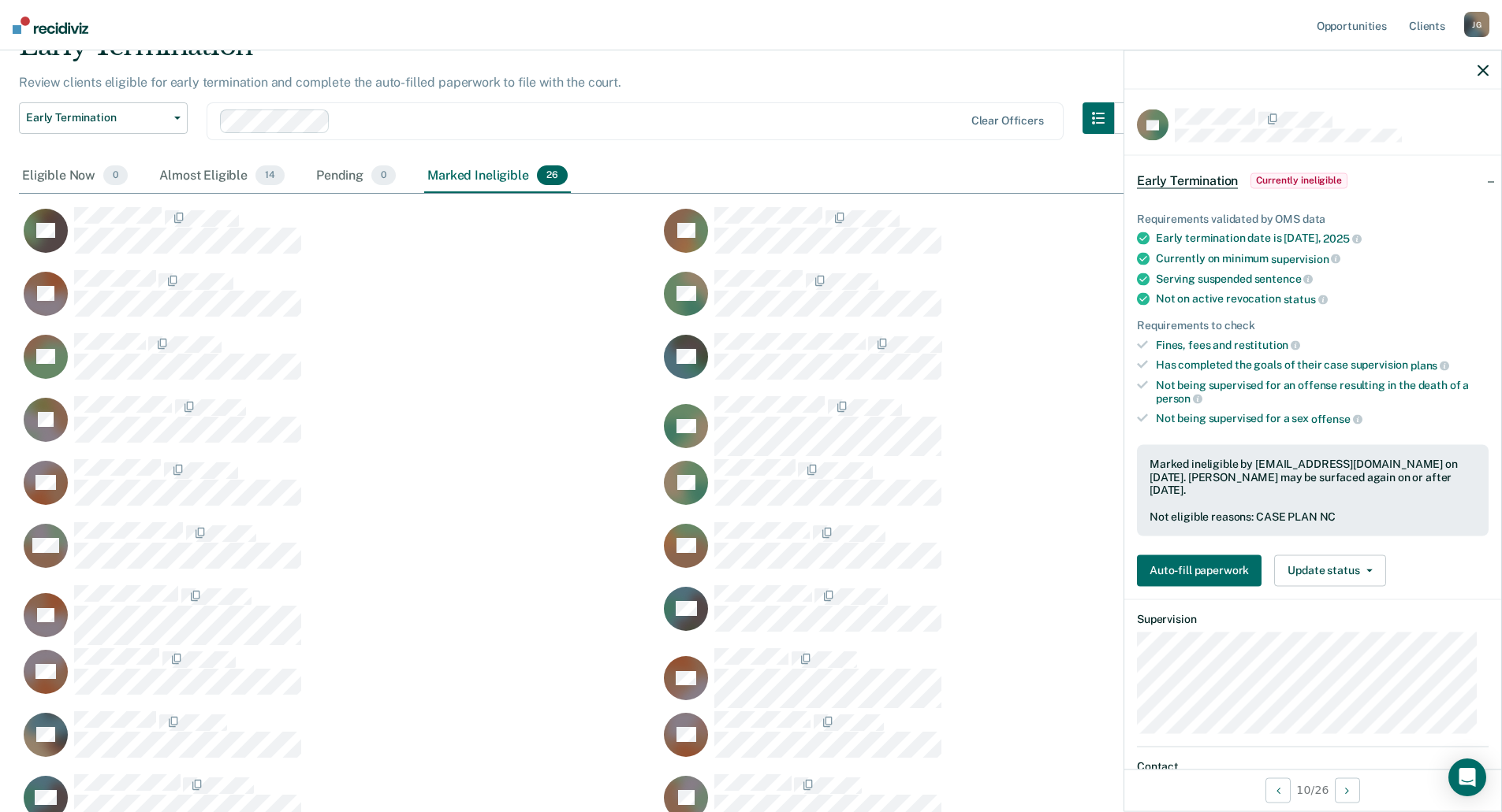
click at [1388, 569] on div "Auto-fill paperwork Update status Mark Pending Update Ineligibility" at bounding box center [1312, 571] width 352 height 31
click at [1365, 558] on button "Update status" at bounding box center [1330, 571] width 111 height 31
click at [1356, 630] on button "Update Ineligibility" at bounding box center [1350, 634] width 152 height 25
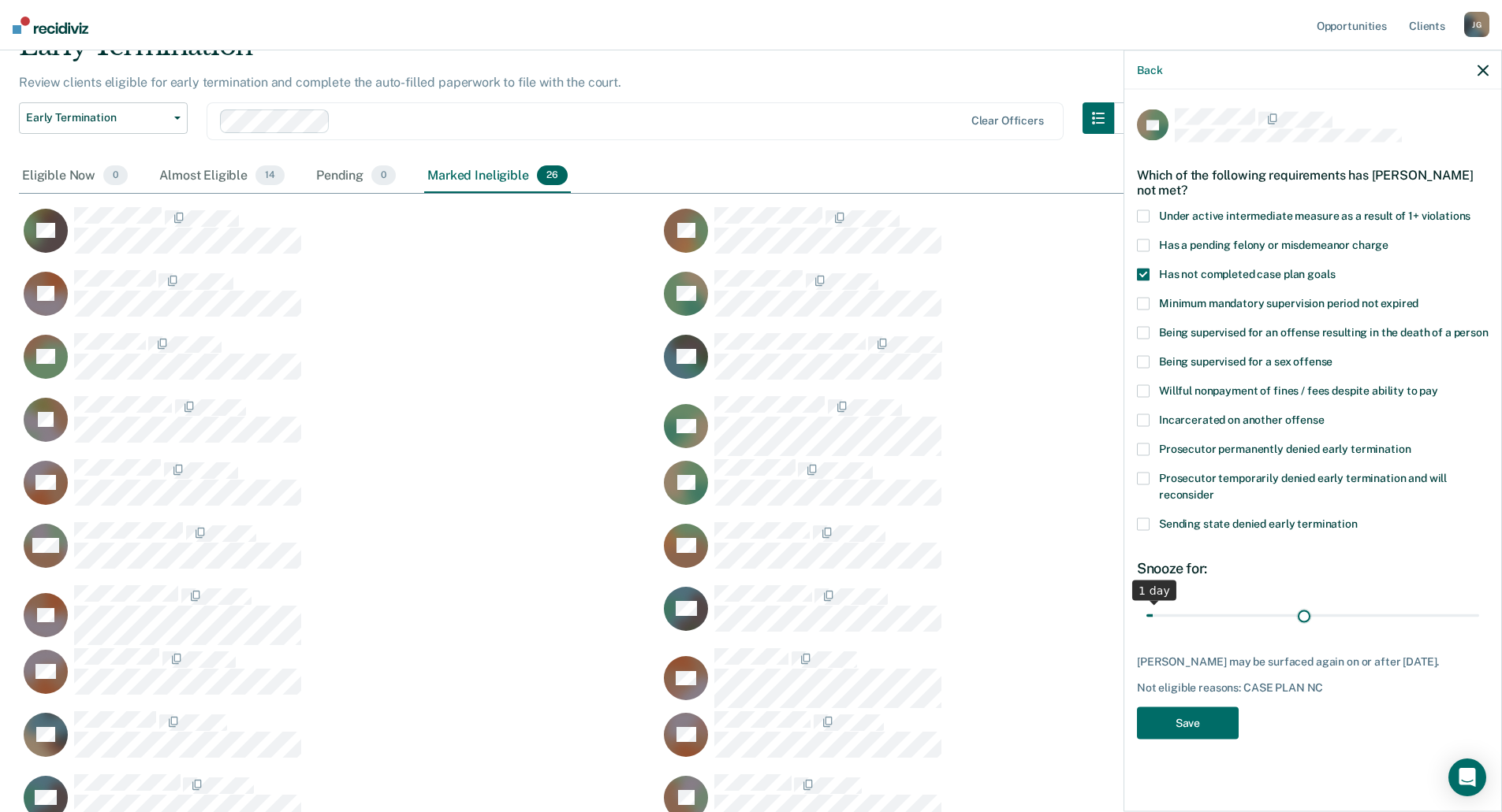
type input "130"
drag, startPoint x: 1477, startPoint y: 614, endPoint x: 1503, endPoint y: 543, distance: 75.6
click at [1479, 602] on input "range" at bounding box center [1312, 615] width 332 height 27
click at [1176, 727] on button "Save" at bounding box center [1187, 723] width 101 height 32
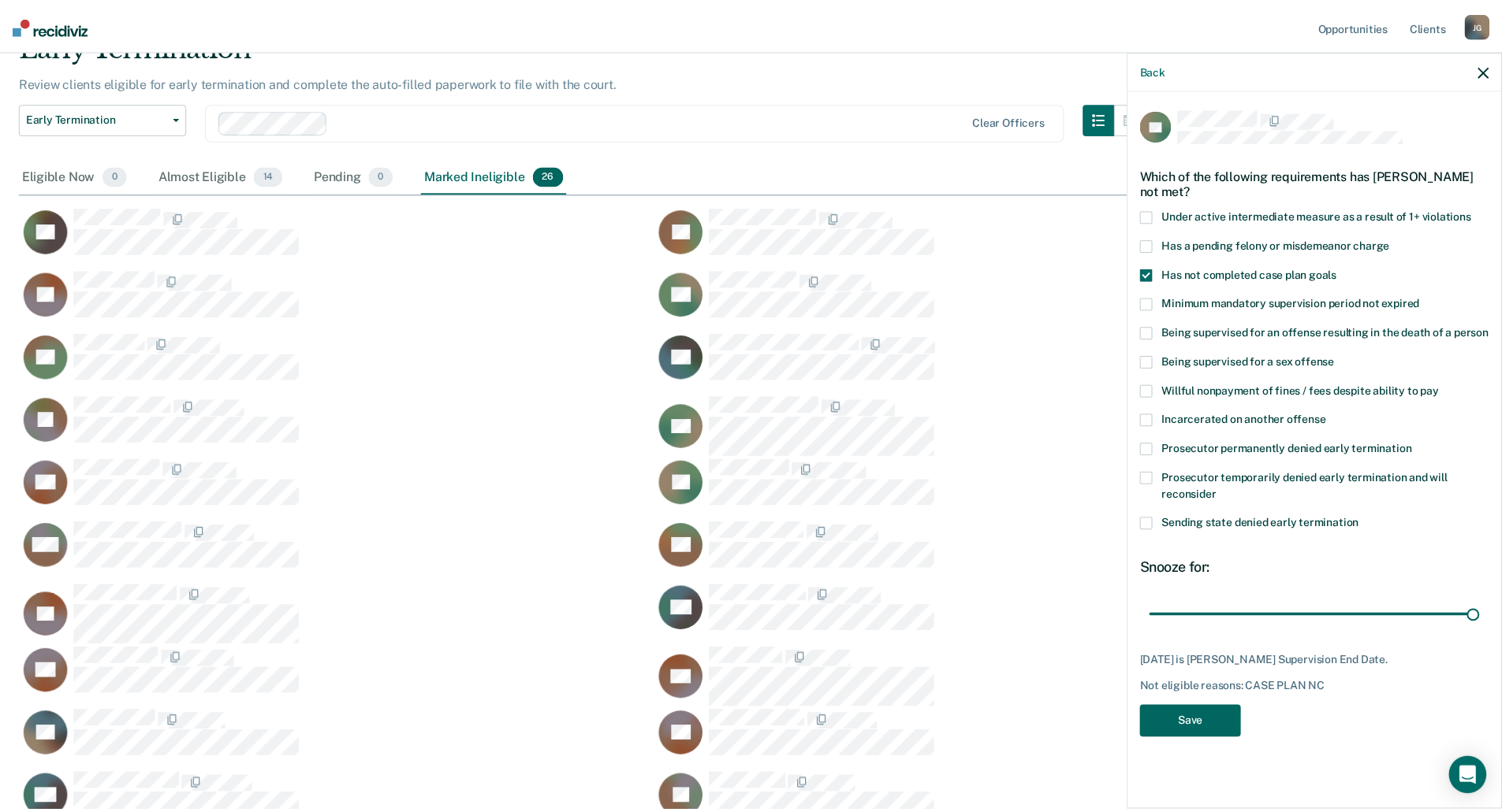
scroll to position [980, 1464]
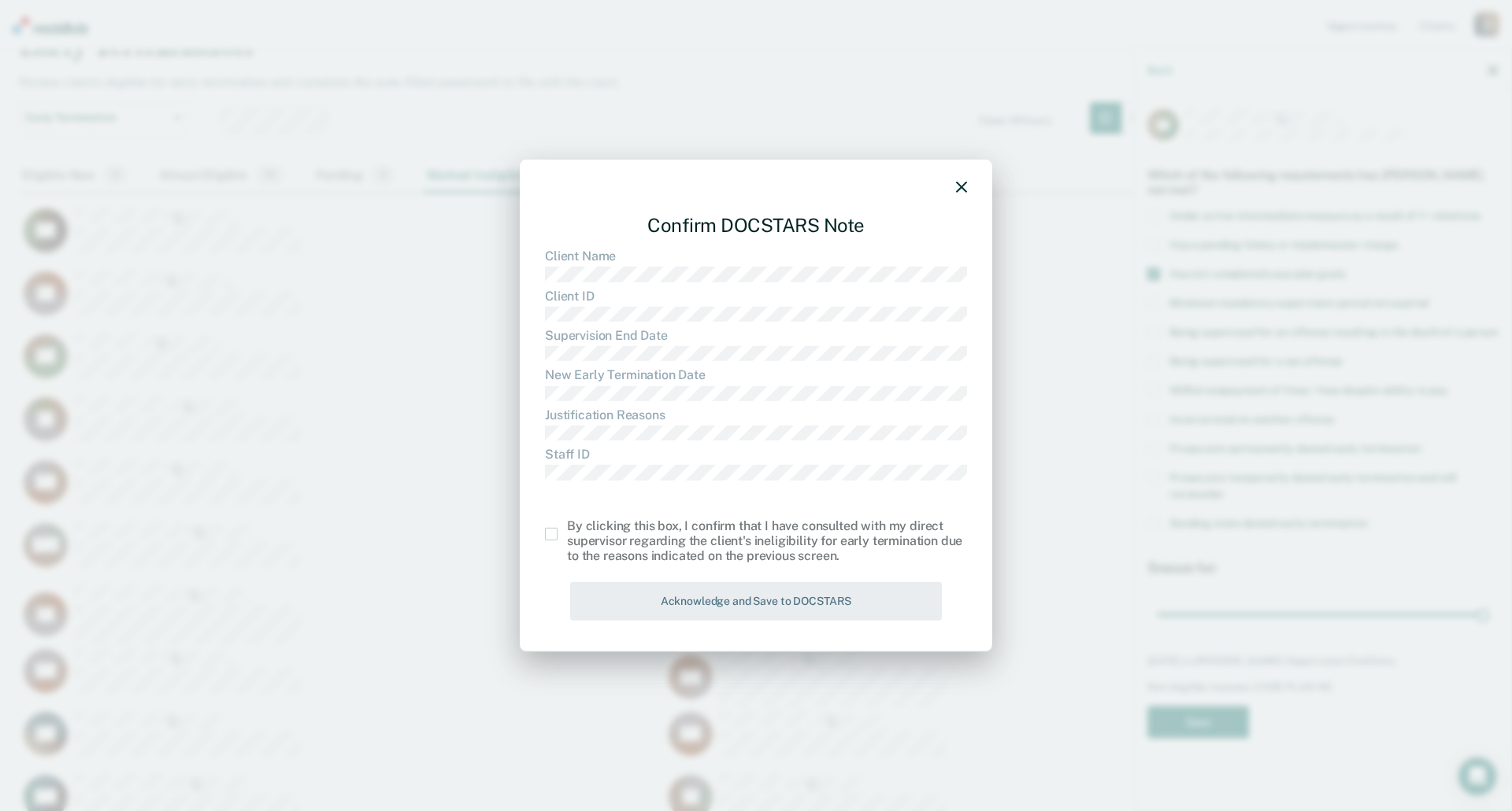
click at [555, 535] on span at bounding box center [551, 534] width 13 height 13
click at [567, 528] on input "checkbox" at bounding box center [567, 528] width 0 height 0
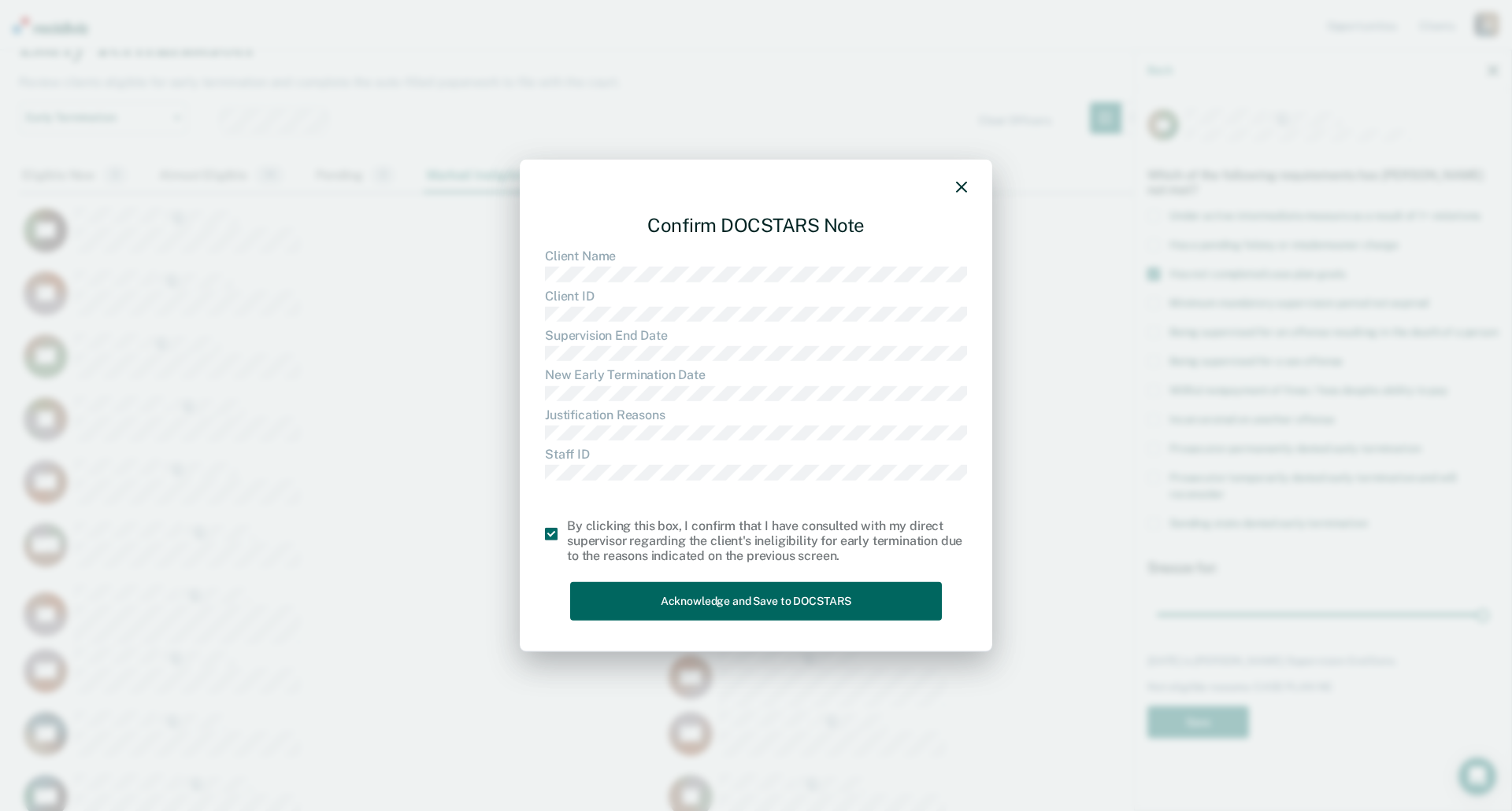
click at [654, 609] on button "Acknowledge and Save to DOCSTARS" at bounding box center [756, 602] width 372 height 39
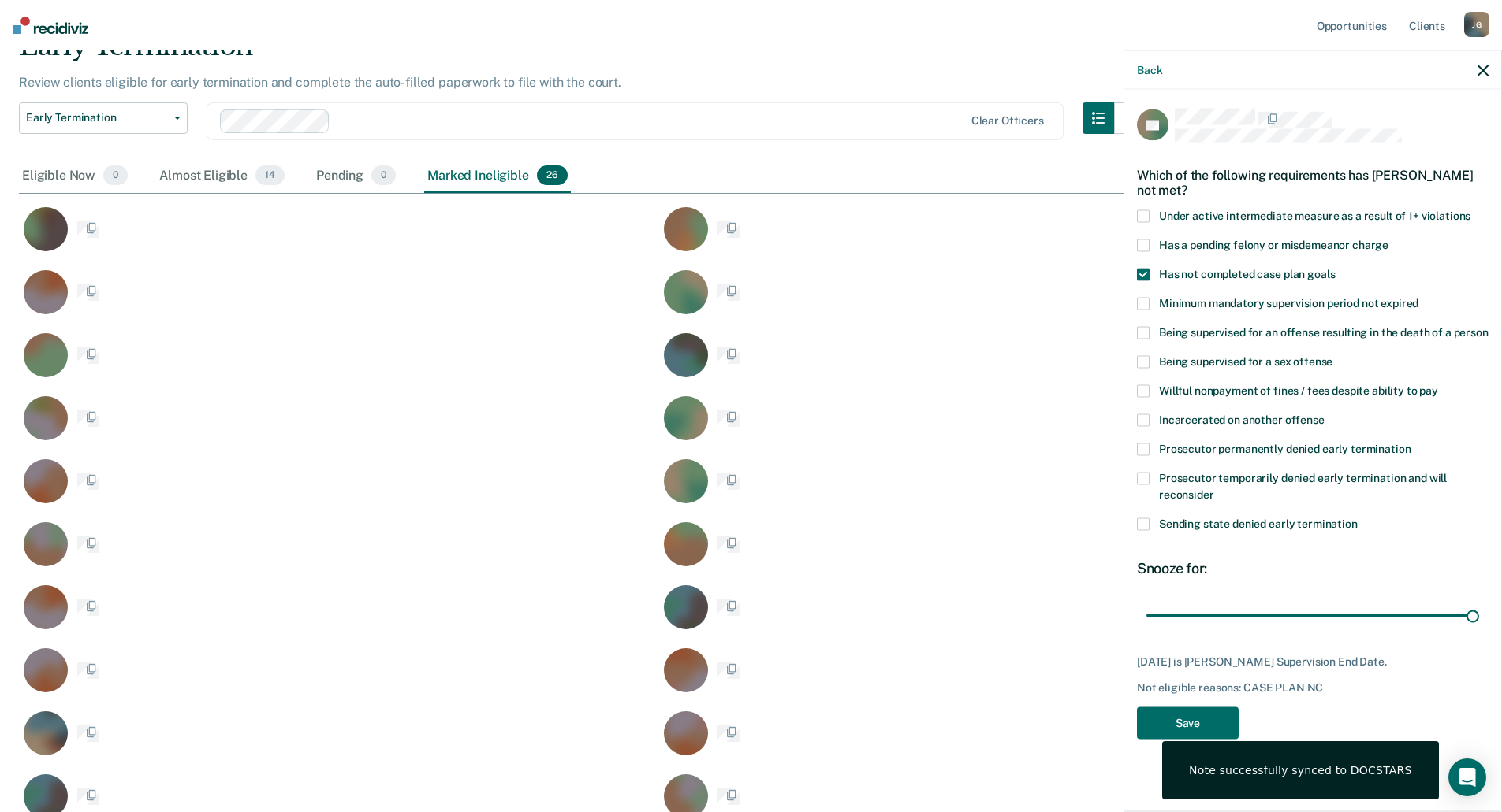
scroll to position [980, 1452]
